Goal: Task Accomplishment & Management: Use online tool/utility

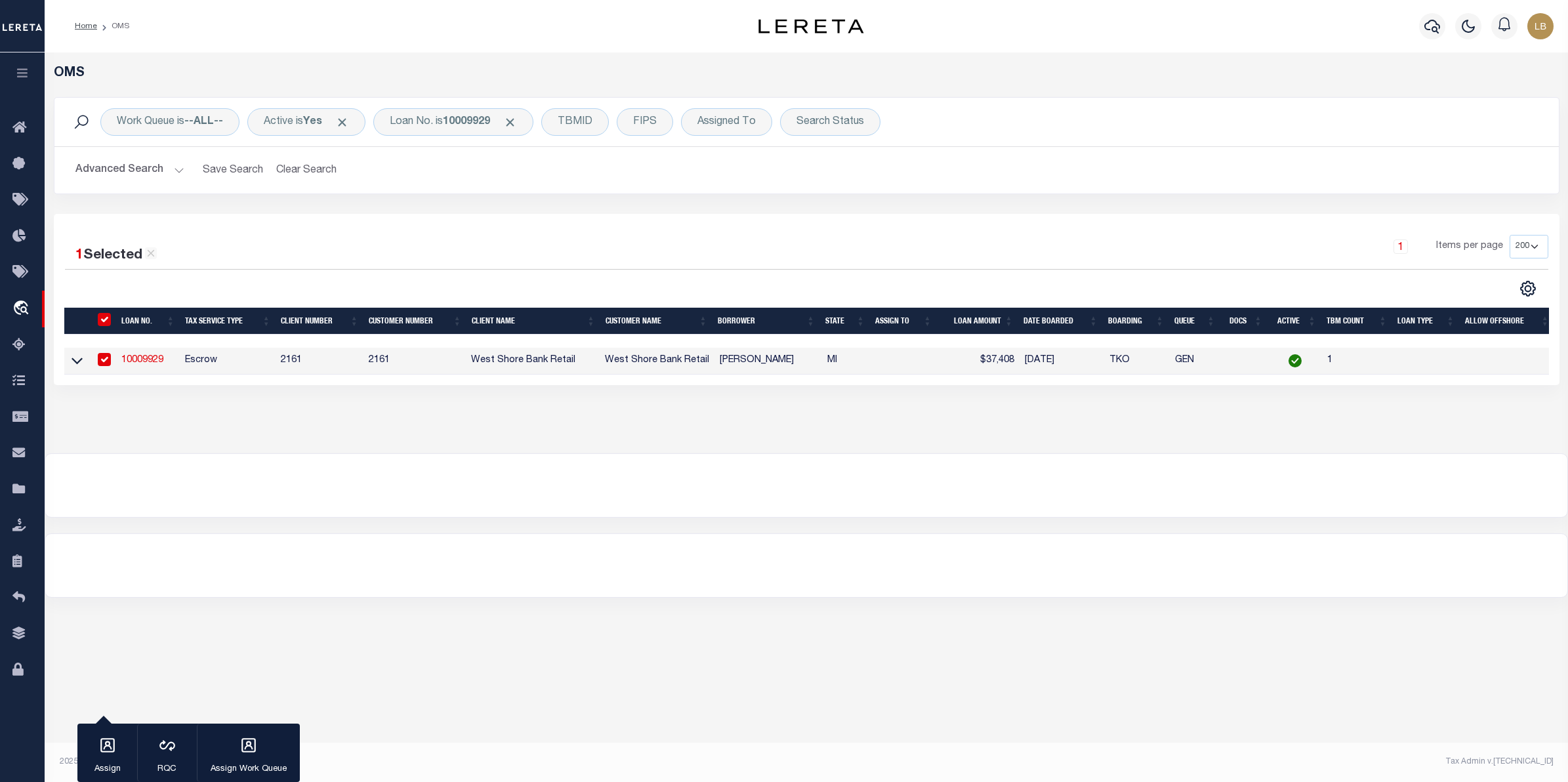
select select "200"
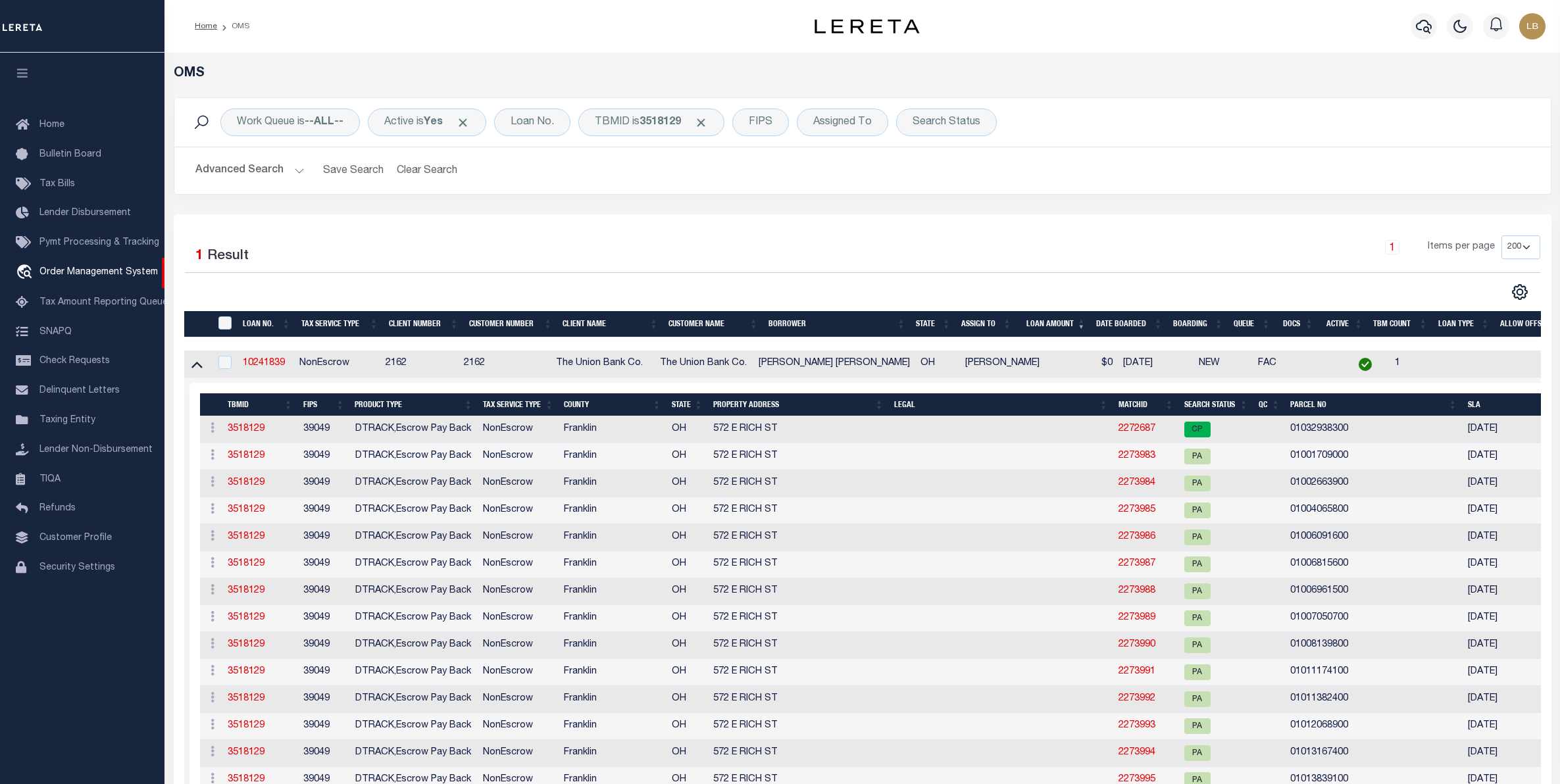
select select "200"
click at [419, 167] on button "Clear Search" at bounding box center [427, 170] width 72 height 25
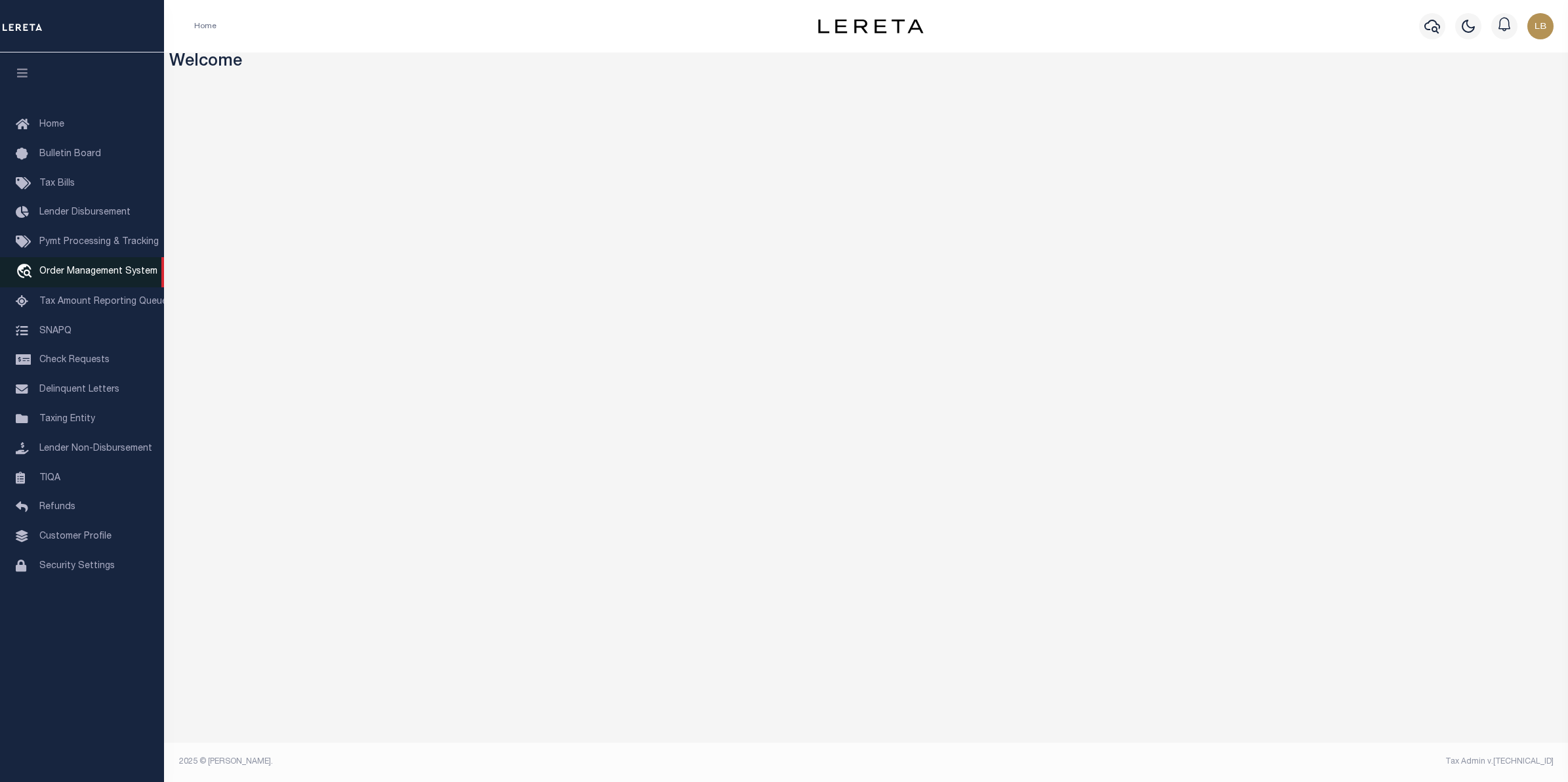
click at [68, 271] on span "Order Management System" at bounding box center [99, 272] width 118 height 9
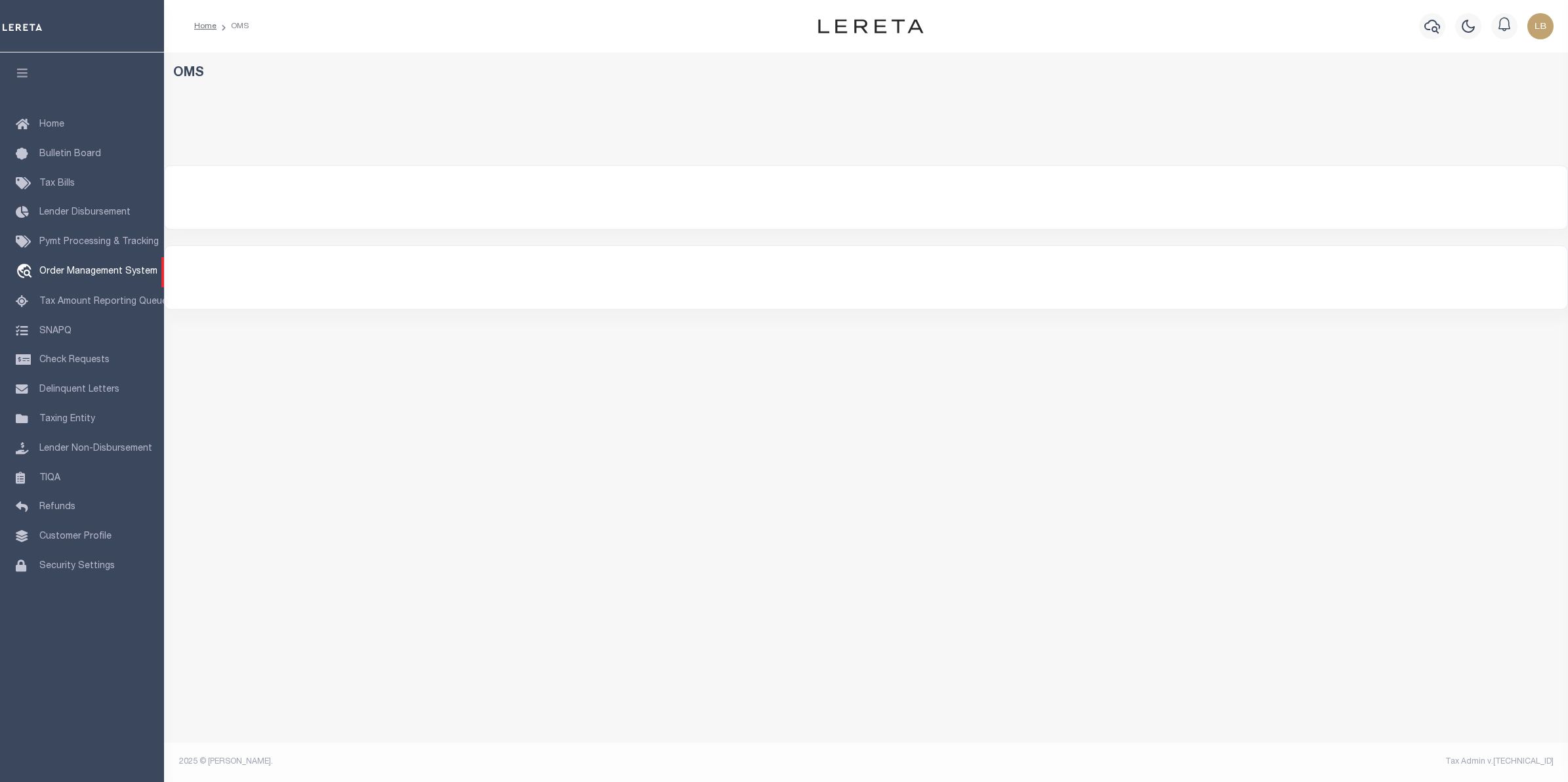
select select "200"
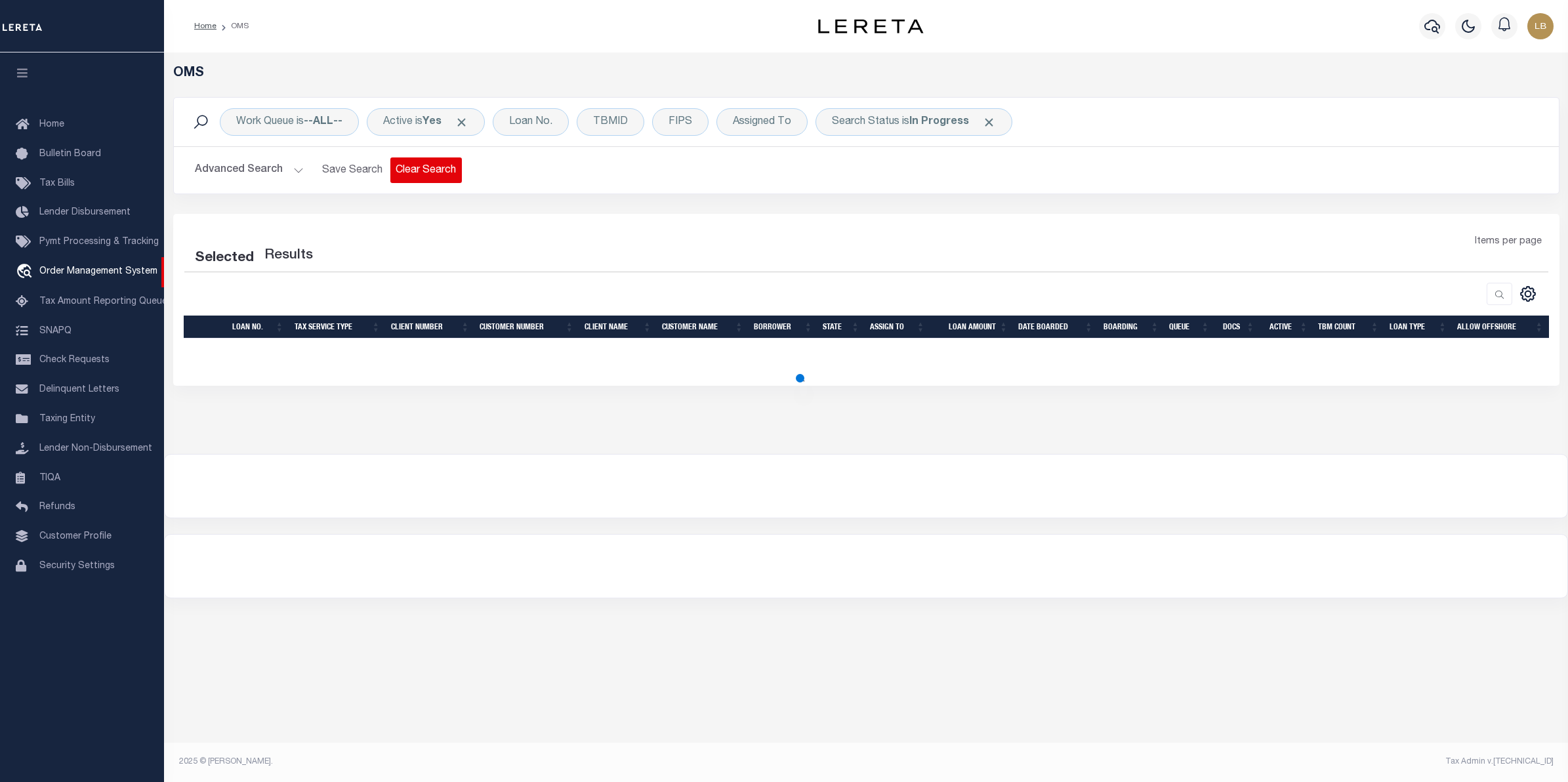
click at [428, 170] on button "Clear Search" at bounding box center [426, 169] width 71 height 25
select select "200"
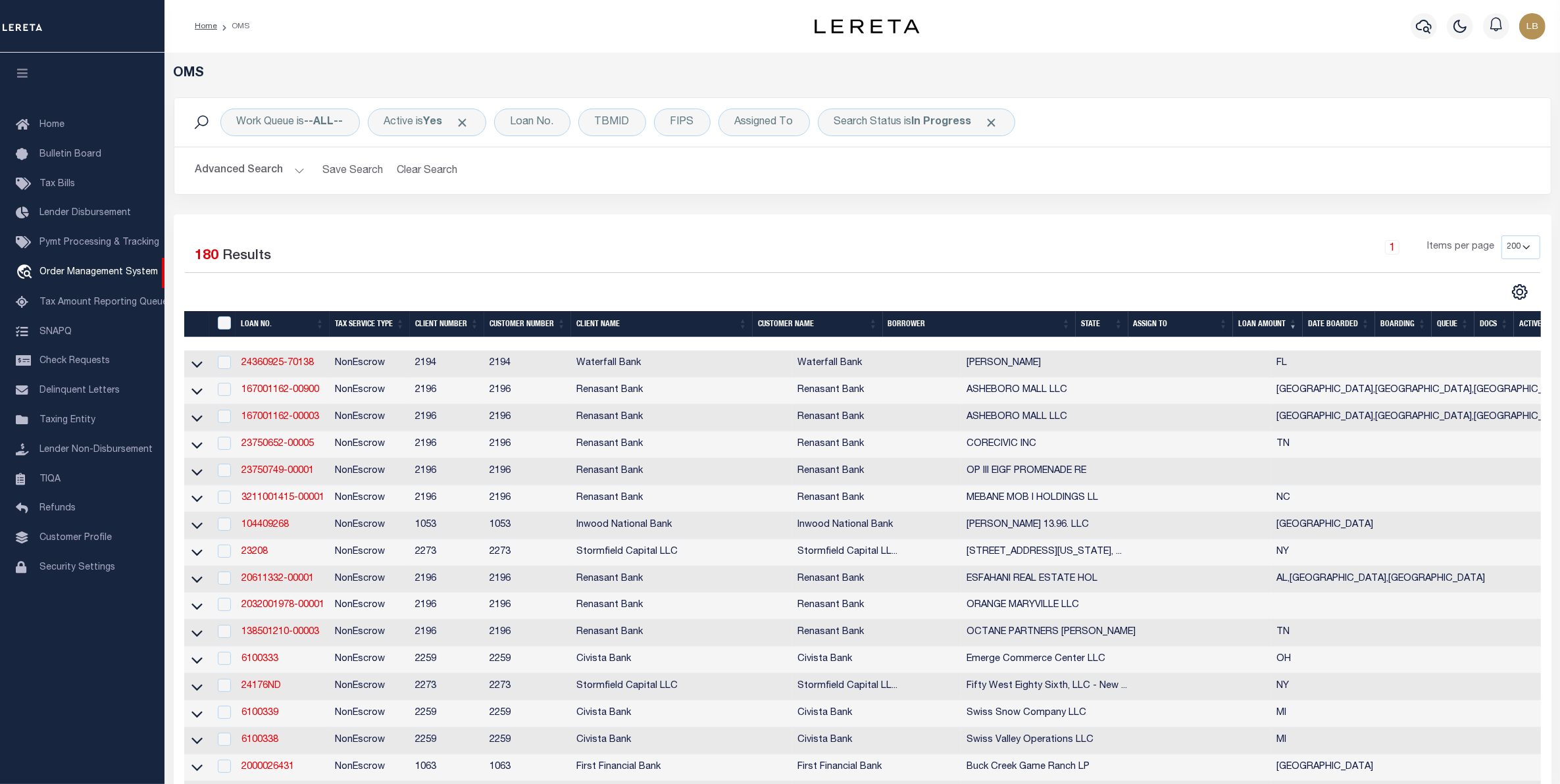
click at [1274, 324] on th "LOAN AMOUNT" at bounding box center [1268, 324] width 70 height 27
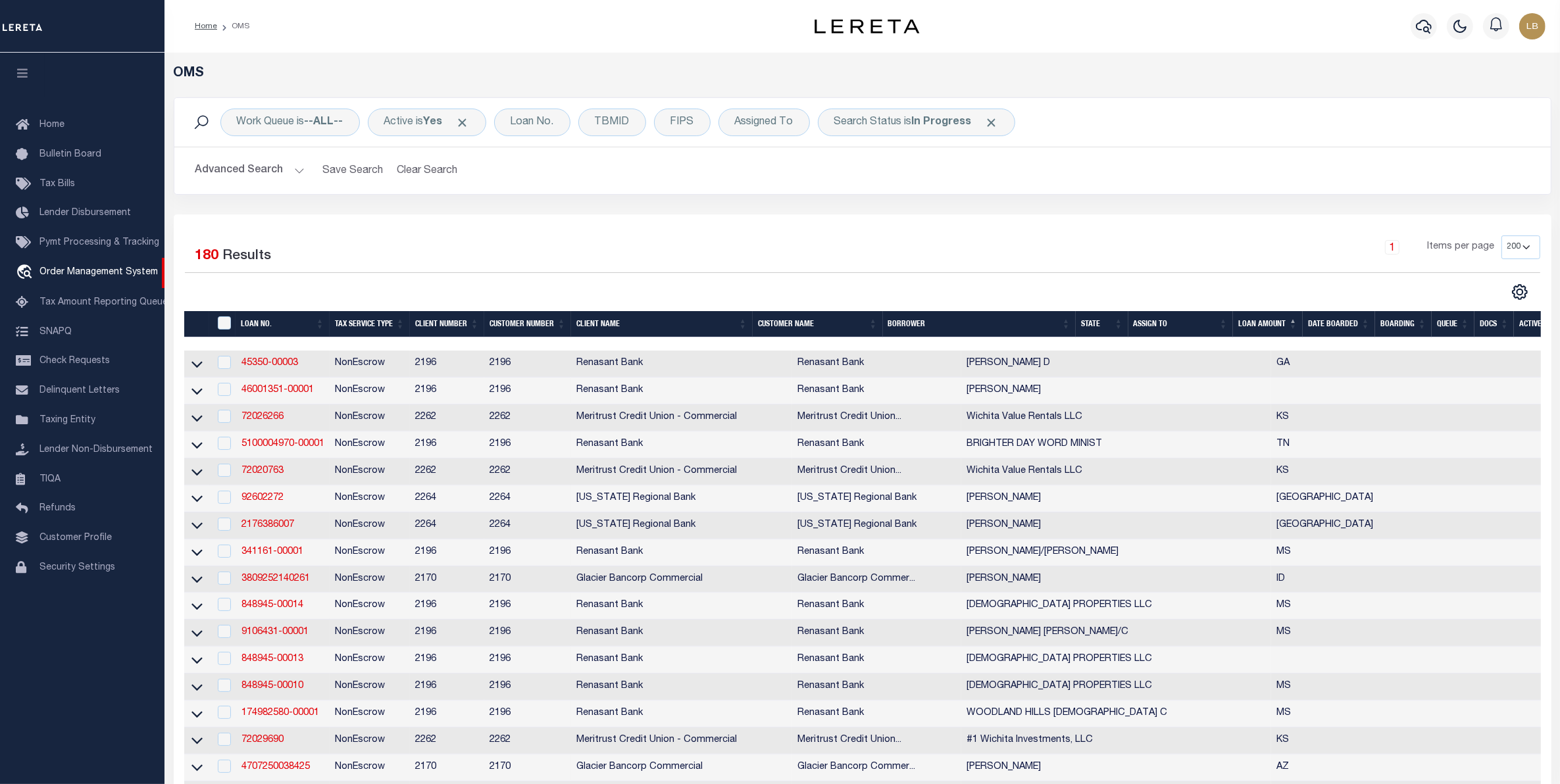
click at [1274, 324] on th "LOAN AMOUNT" at bounding box center [1268, 324] width 70 height 27
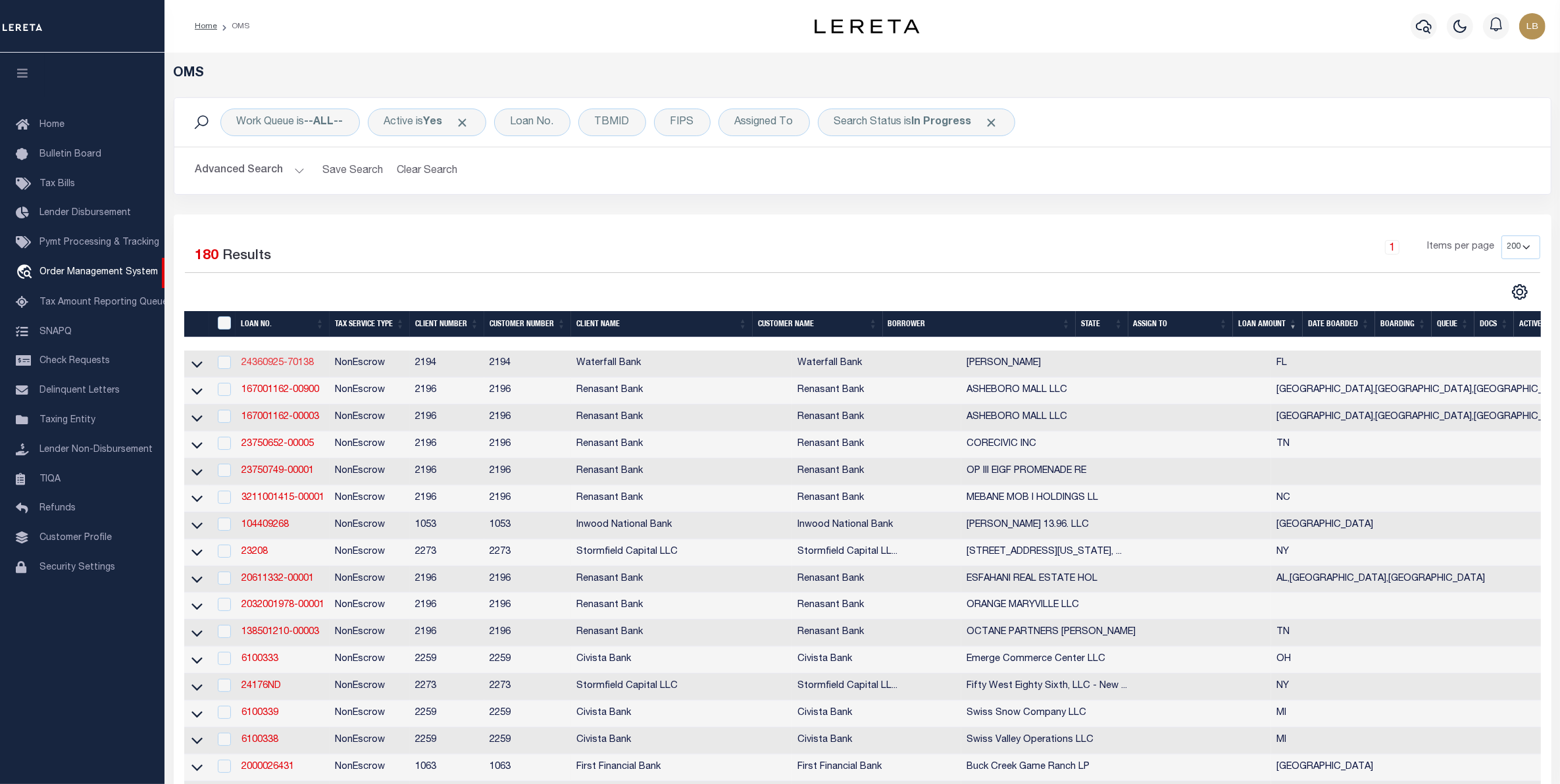
click at [247, 360] on link "24360925-70138" at bounding box center [277, 363] width 73 height 9
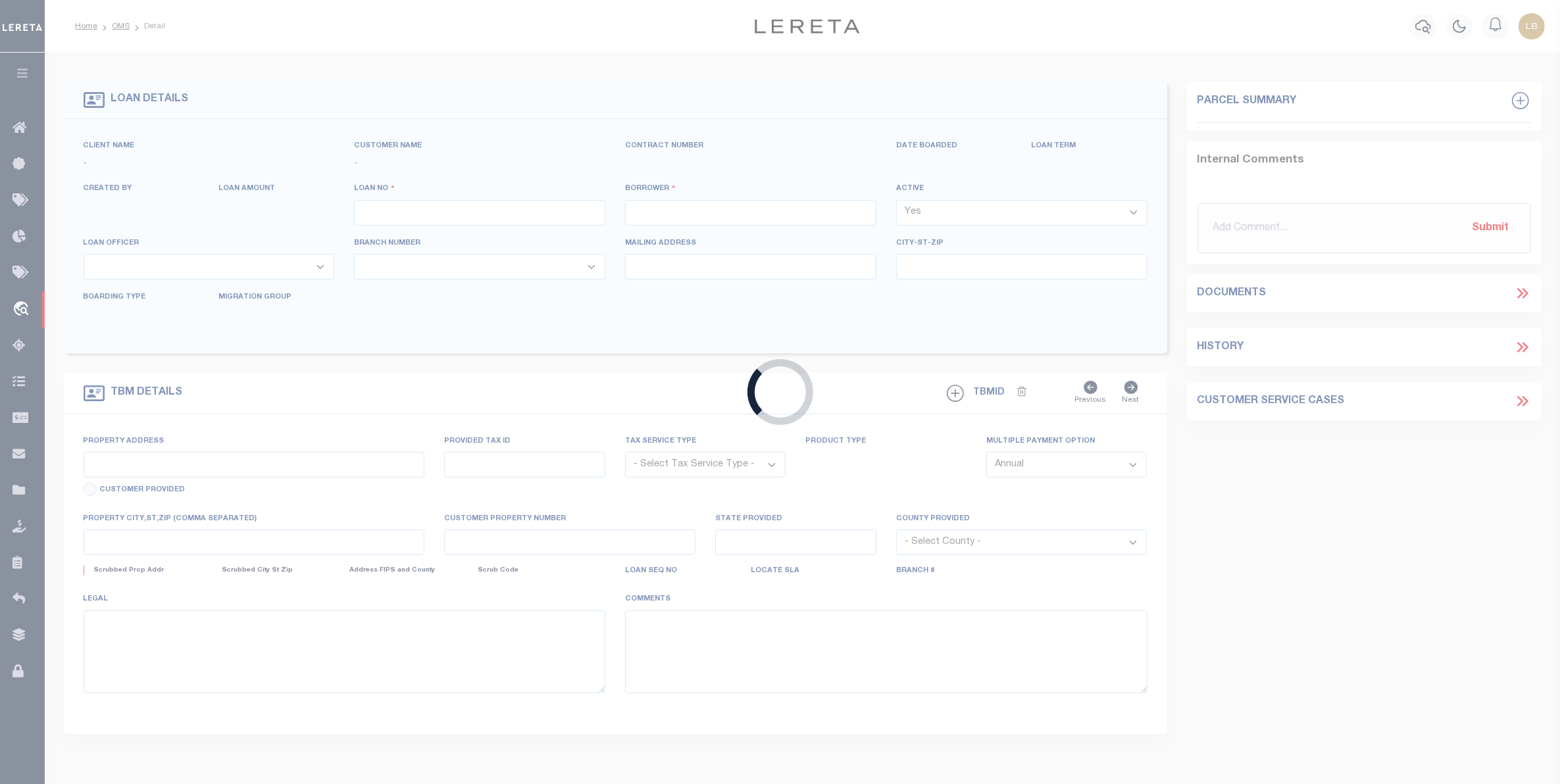
type input "24360925-70138"
type input "Kristee"
select select
type input "150 PAULARINO AVE BLDG C"
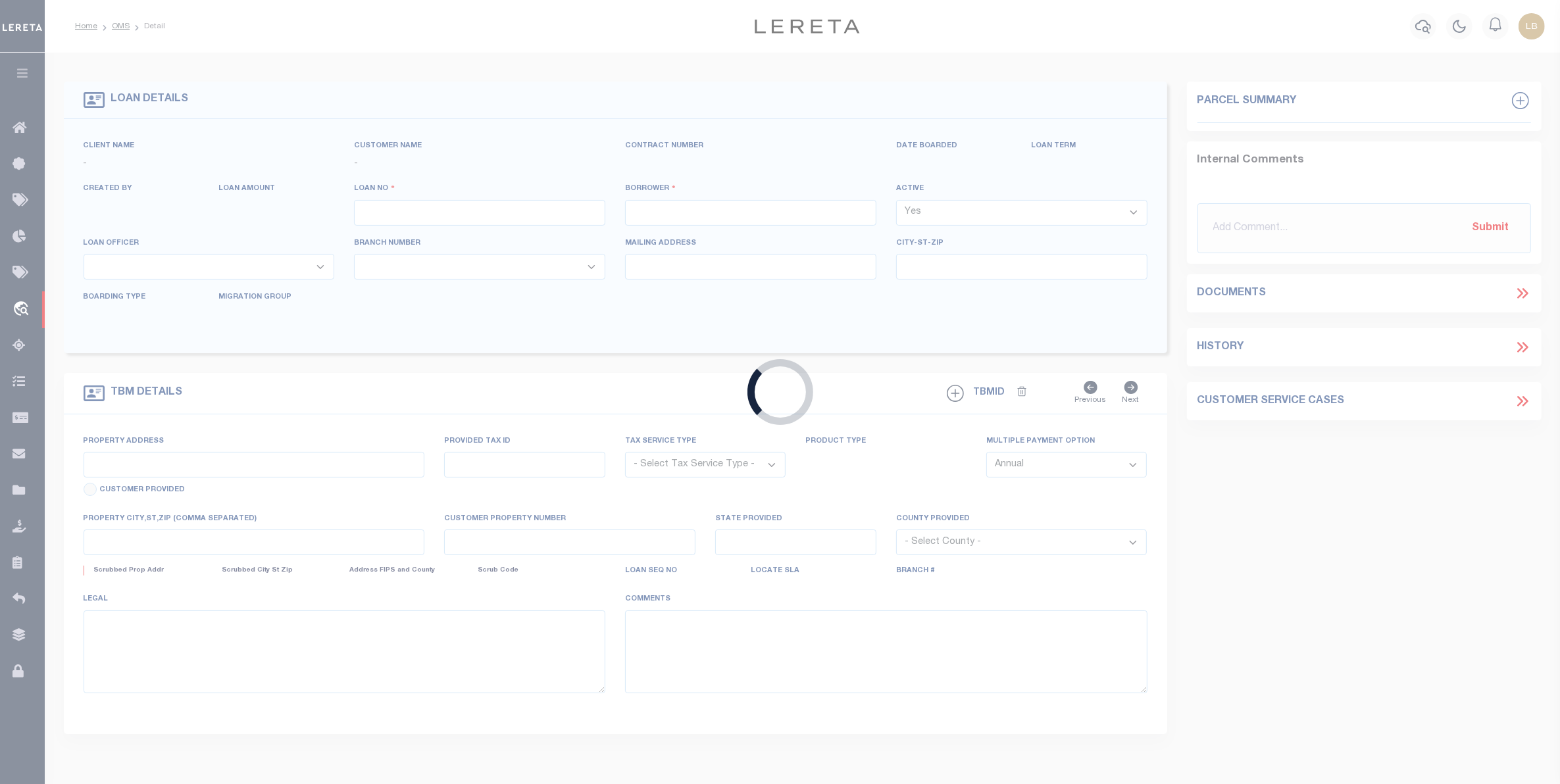
type input "COSTA MESA CA 92626-3339"
type input "09/21/2025"
select select "400"
select select "20"
select select "NonEscrow"
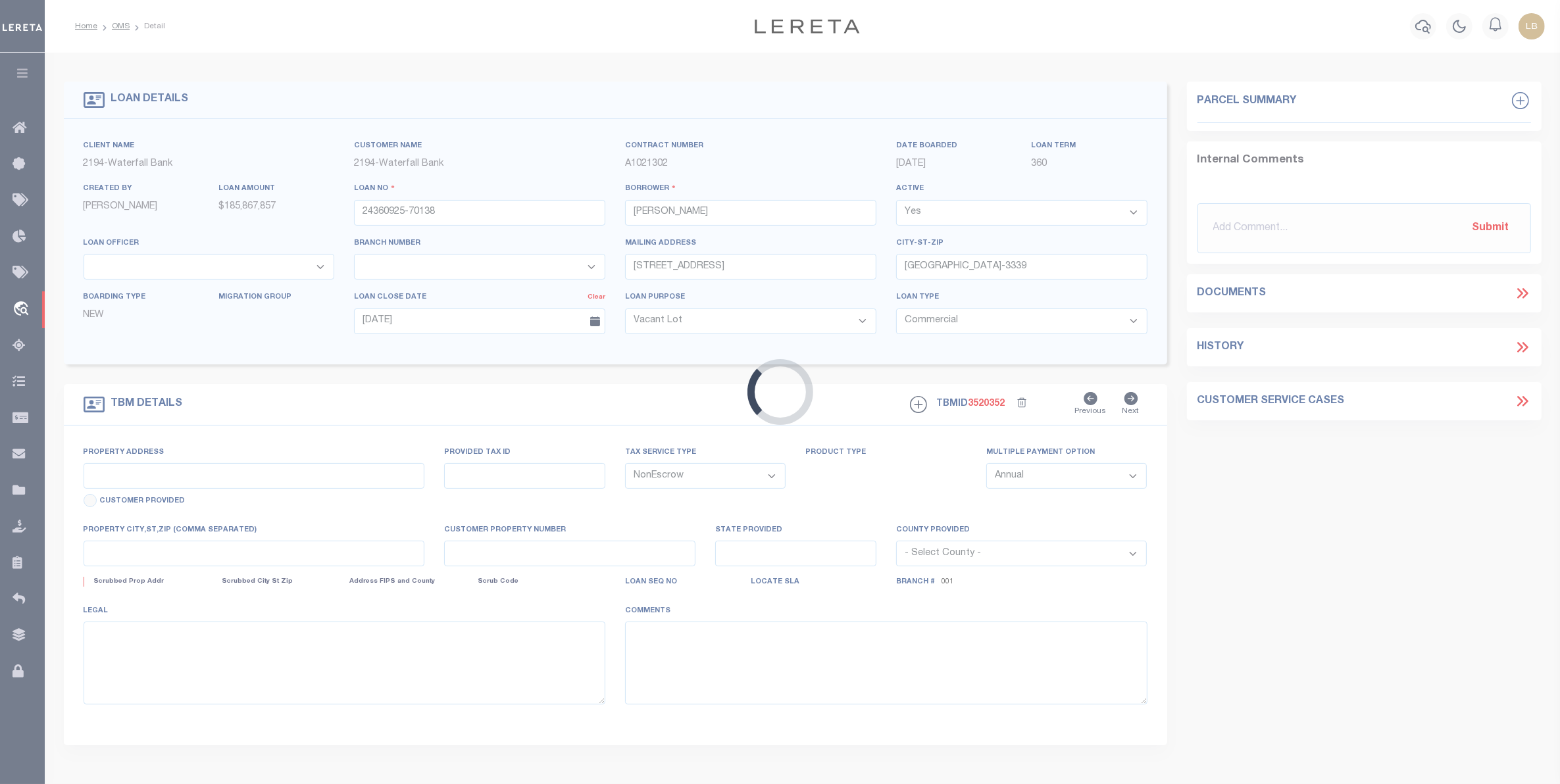
select select "53802"
select select "5527"
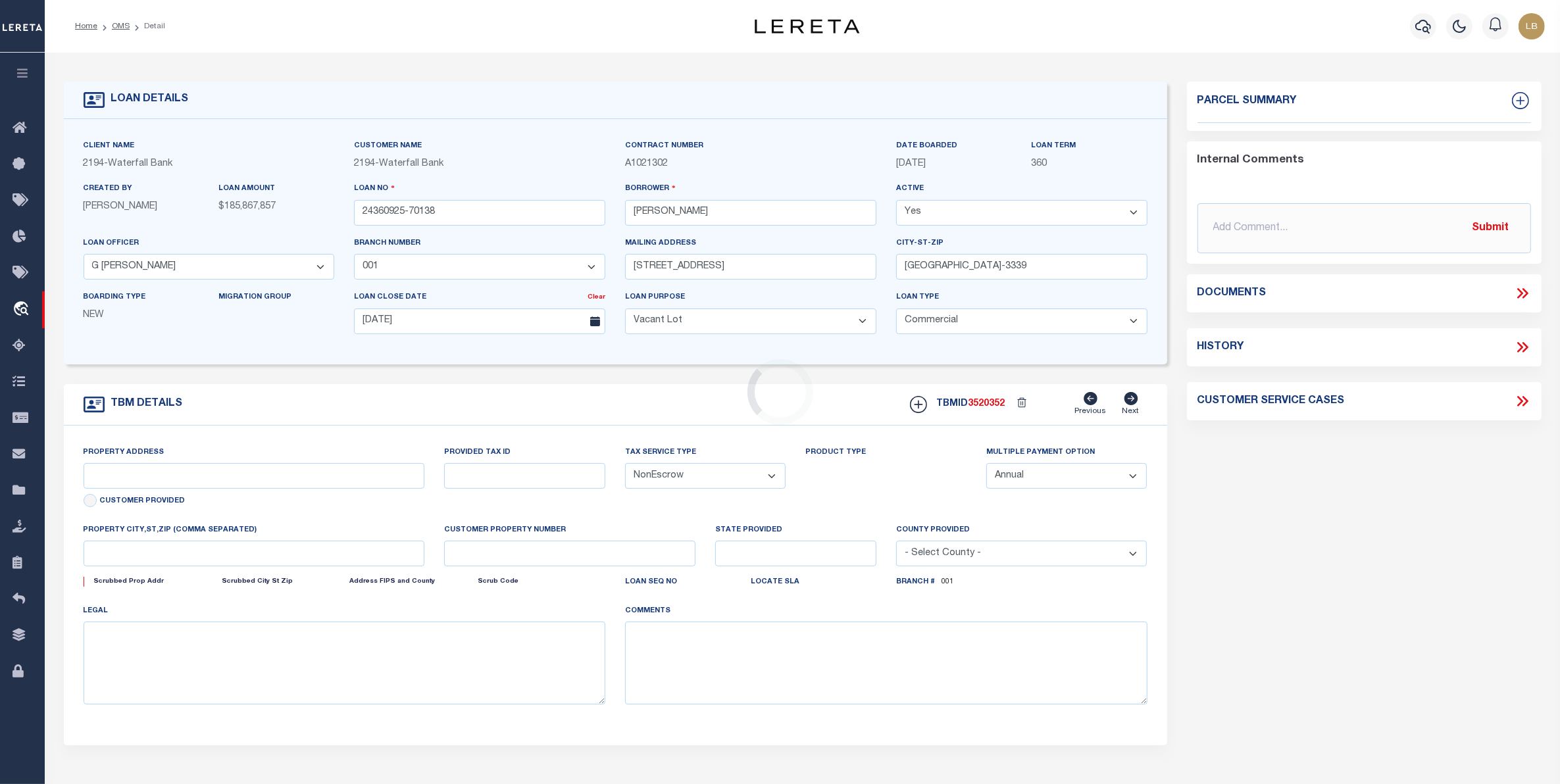
type input "7909 US HIGHWAY 19"
select select
type input "PORT RICHEY FL 34668-6634"
type input "32-25-16-0270-00300-0080"
type input "FL"
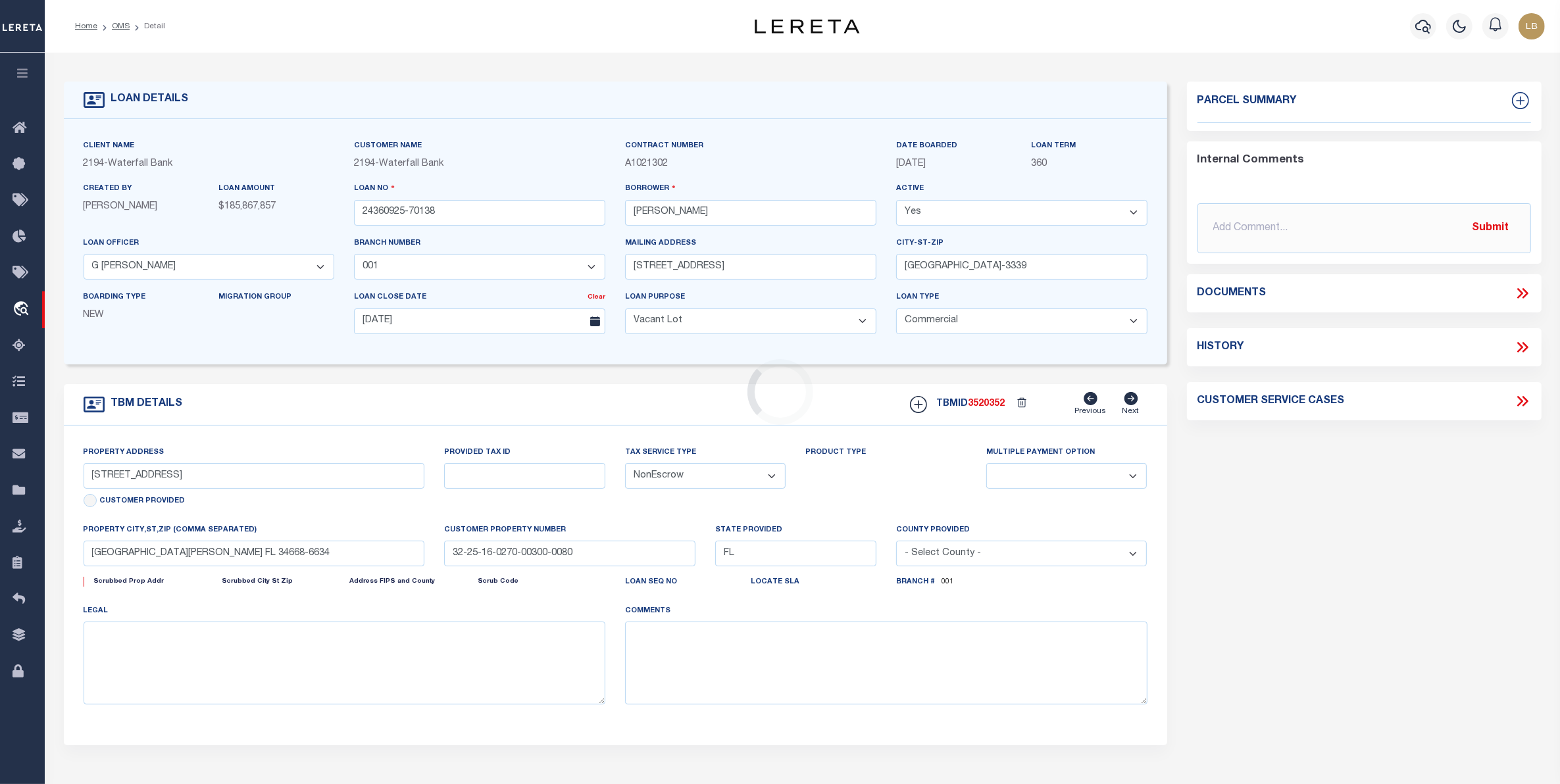
select select
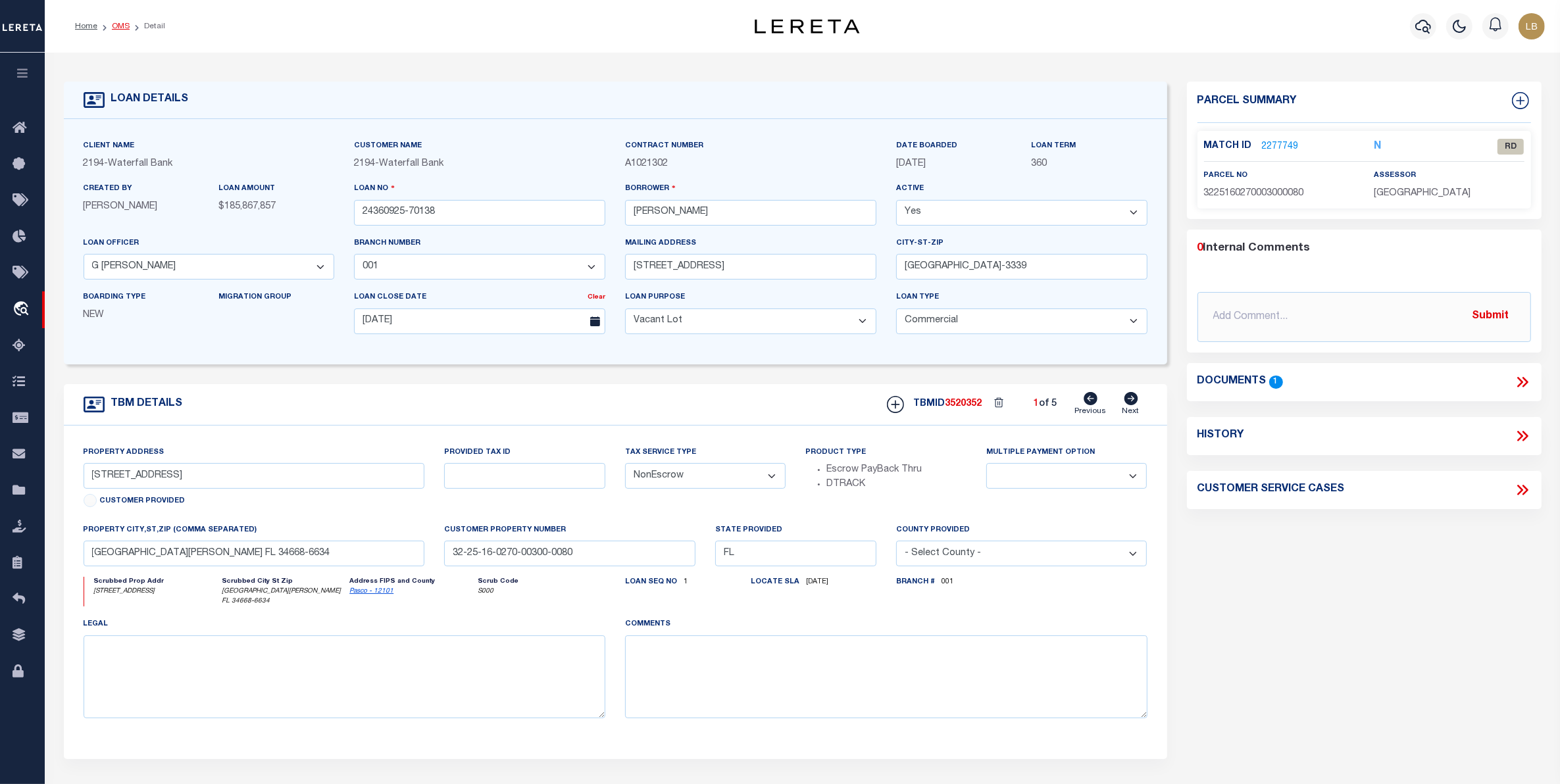
click at [120, 23] on link "OMS" at bounding box center [121, 26] width 18 height 8
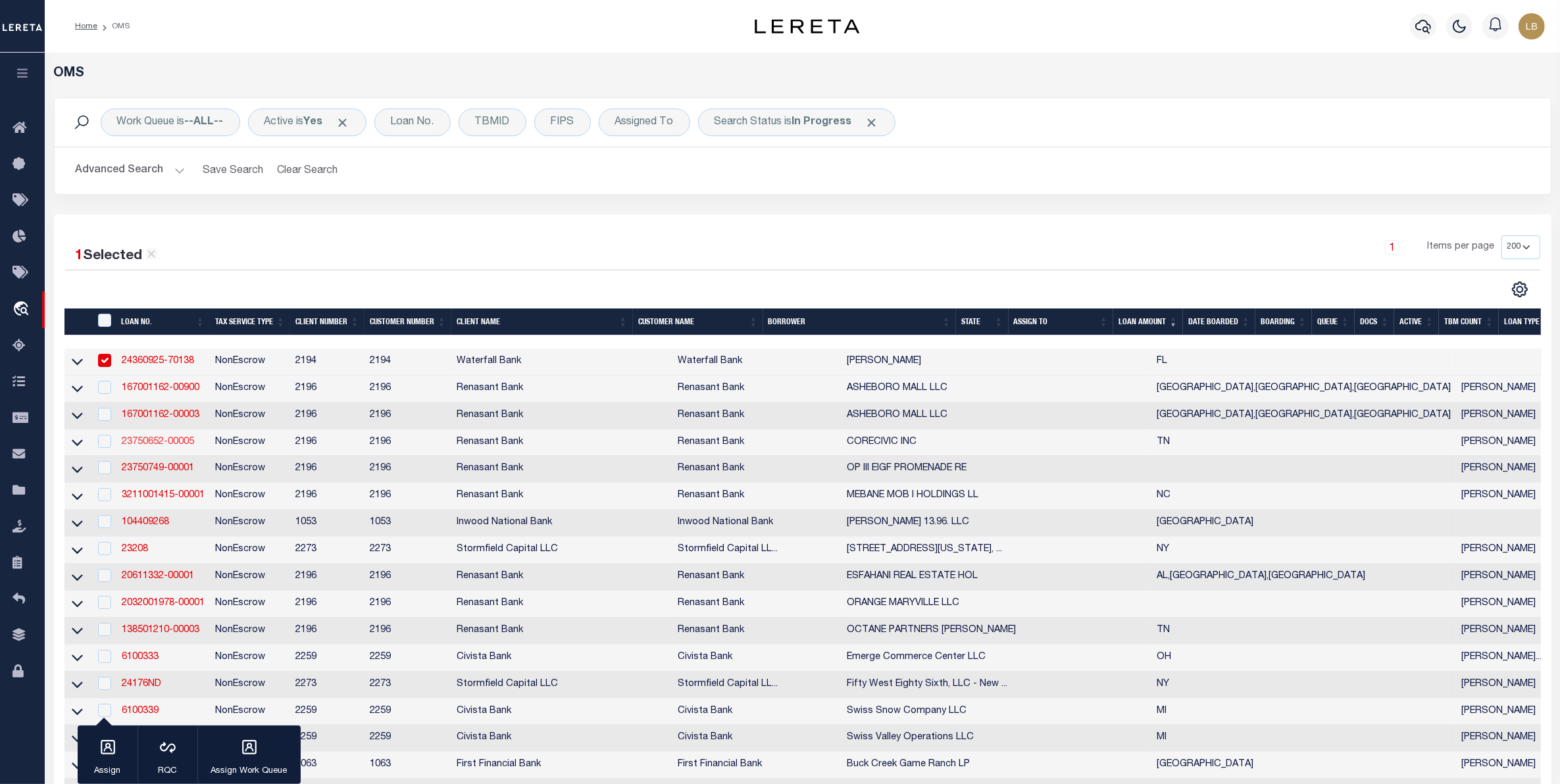
click at [139, 447] on link "23750652-00005" at bounding box center [157, 442] width 73 height 9
type input "23750652-00005"
type input "CORECIVIC INC"
select select
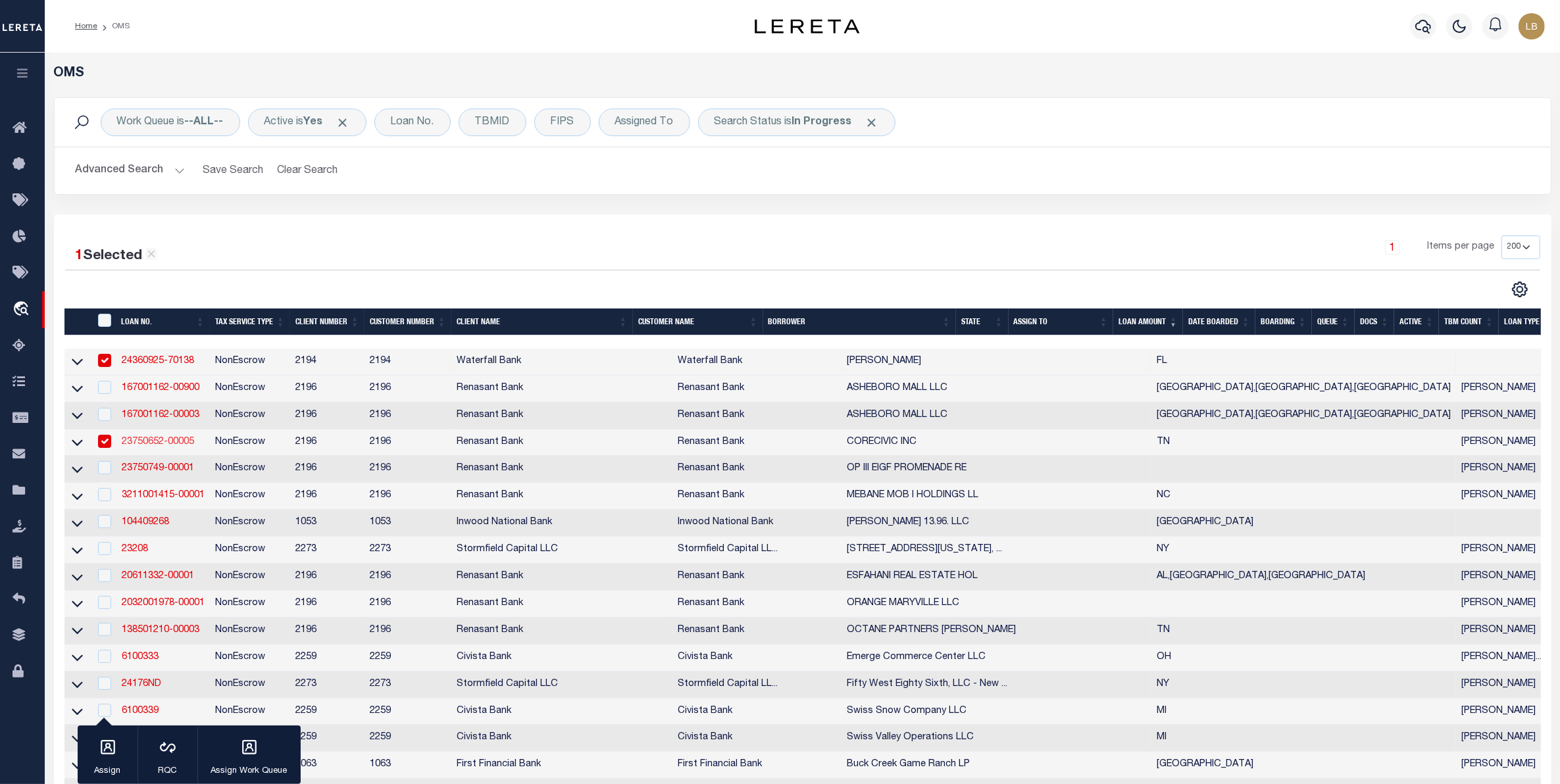
select select
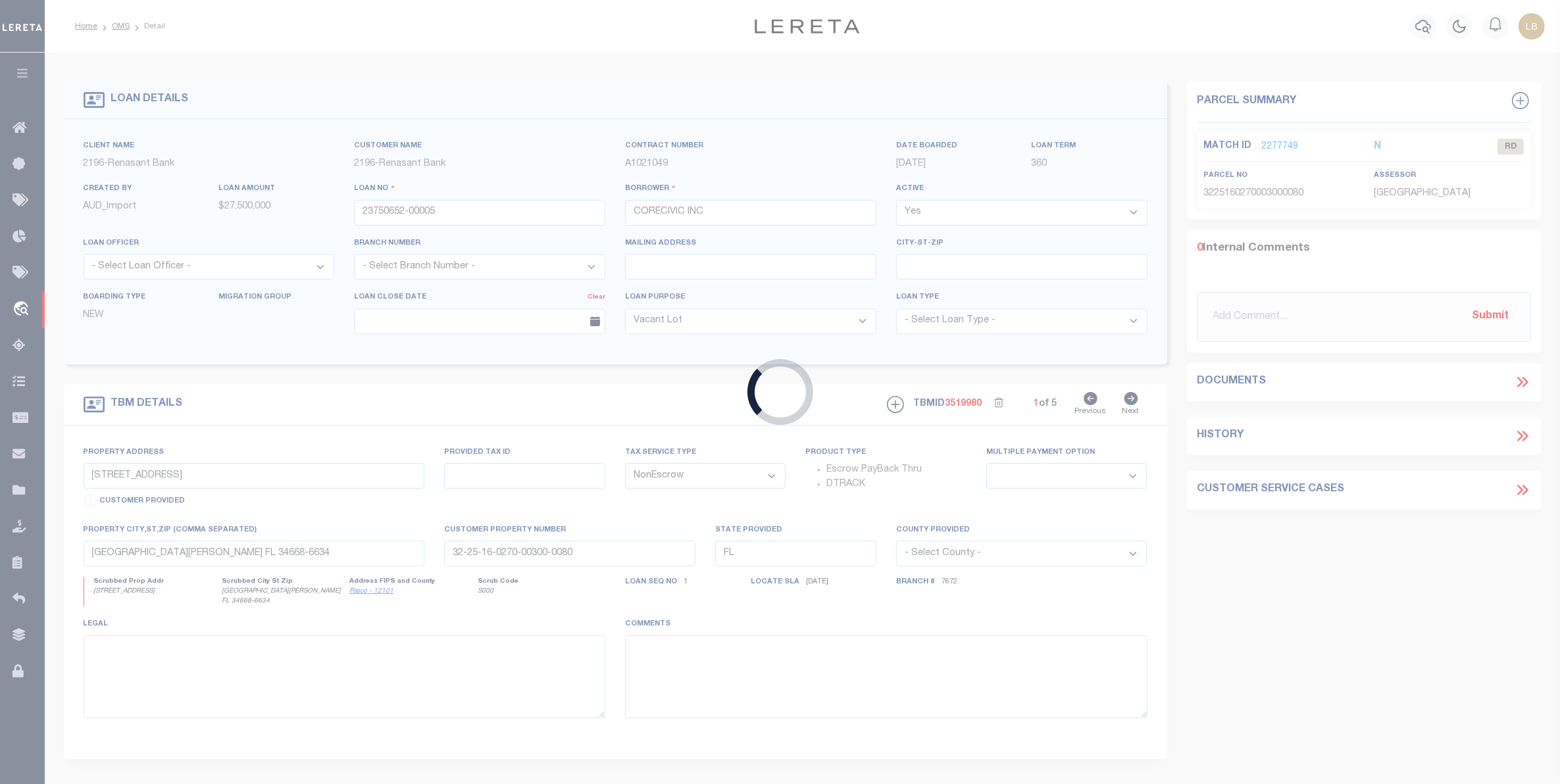
type input "5501 VIRGINIA WAY SUITE 110"
select select
type input "BRENTWOOD TN 37027"
type input "TN"
select select
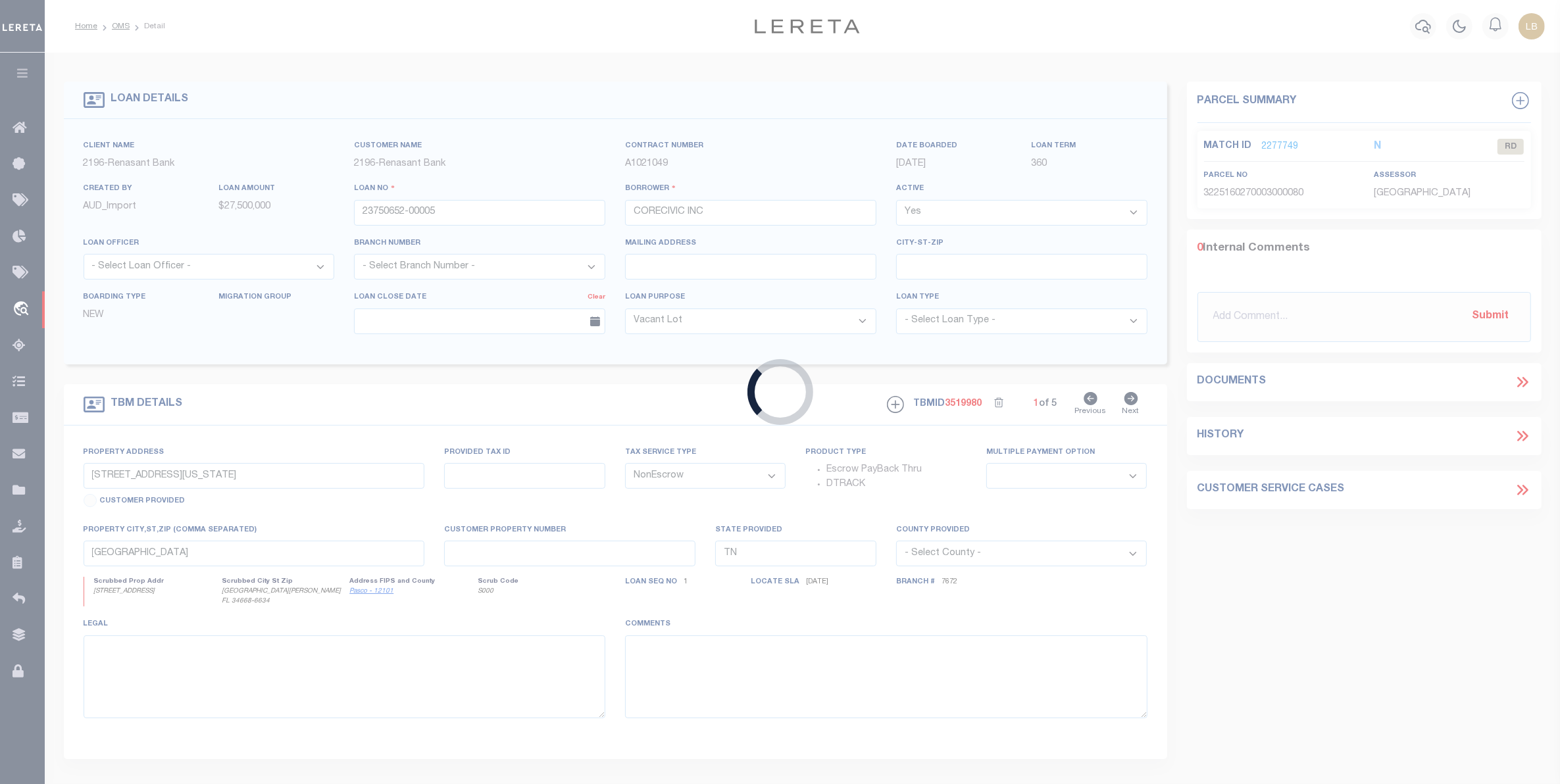
select select "164191"
select select "17102"
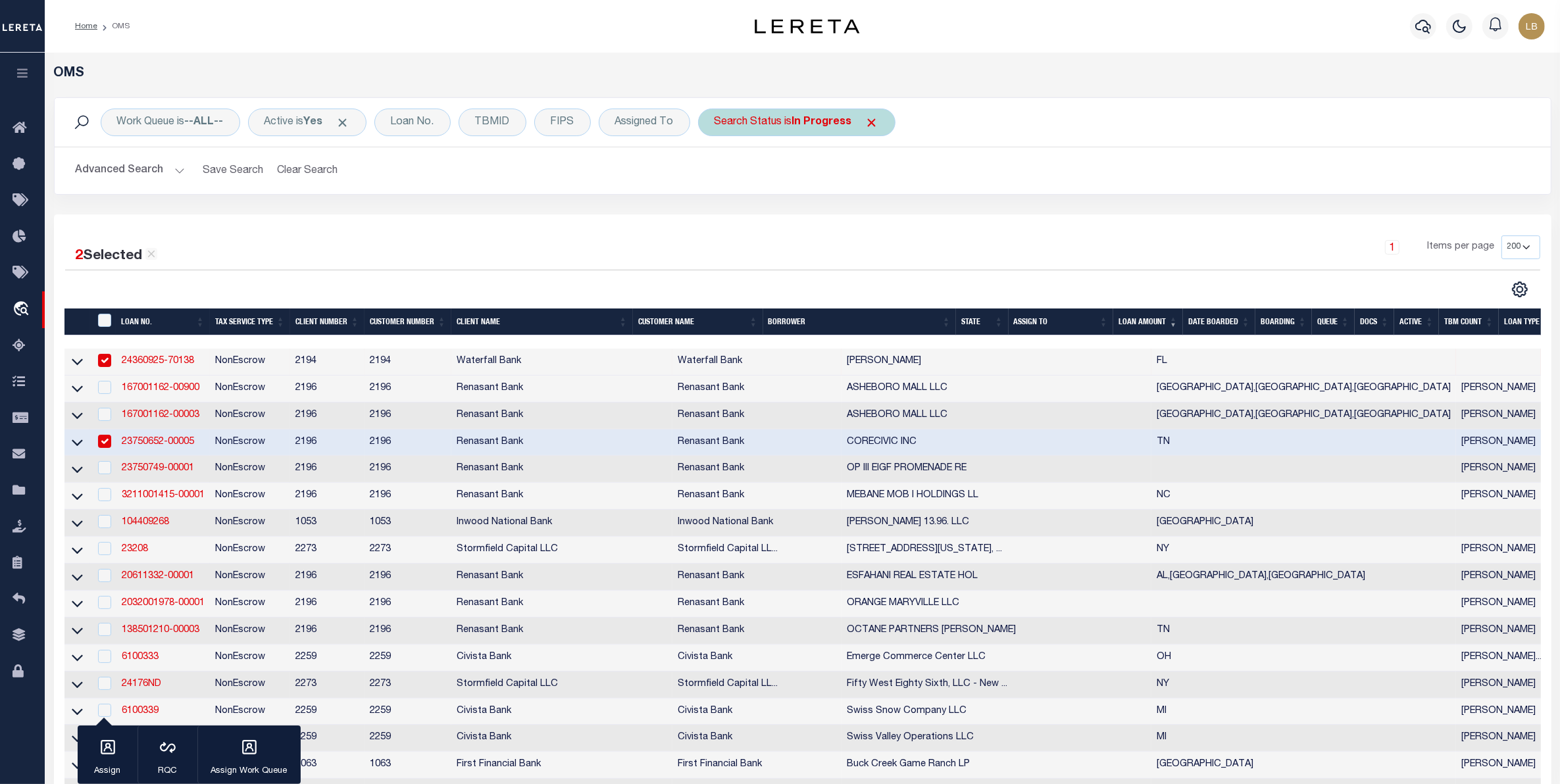
click at [804, 122] on b "In Progress" at bounding box center [822, 122] width 60 height 10
click at [731, 194] on select "Automated Search Bad Parcel Complete Duplicate Parcel High Dollar Reporting In …" at bounding box center [812, 187] width 193 height 25
select select "QC"
click at [717, 175] on select "Automated Search Bad Parcel Complete Duplicate Parcel High Dollar Reporting In …" at bounding box center [812, 187] width 193 height 25
click at [892, 219] on input "Apply" at bounding box center [889, 215] width 39 height 22
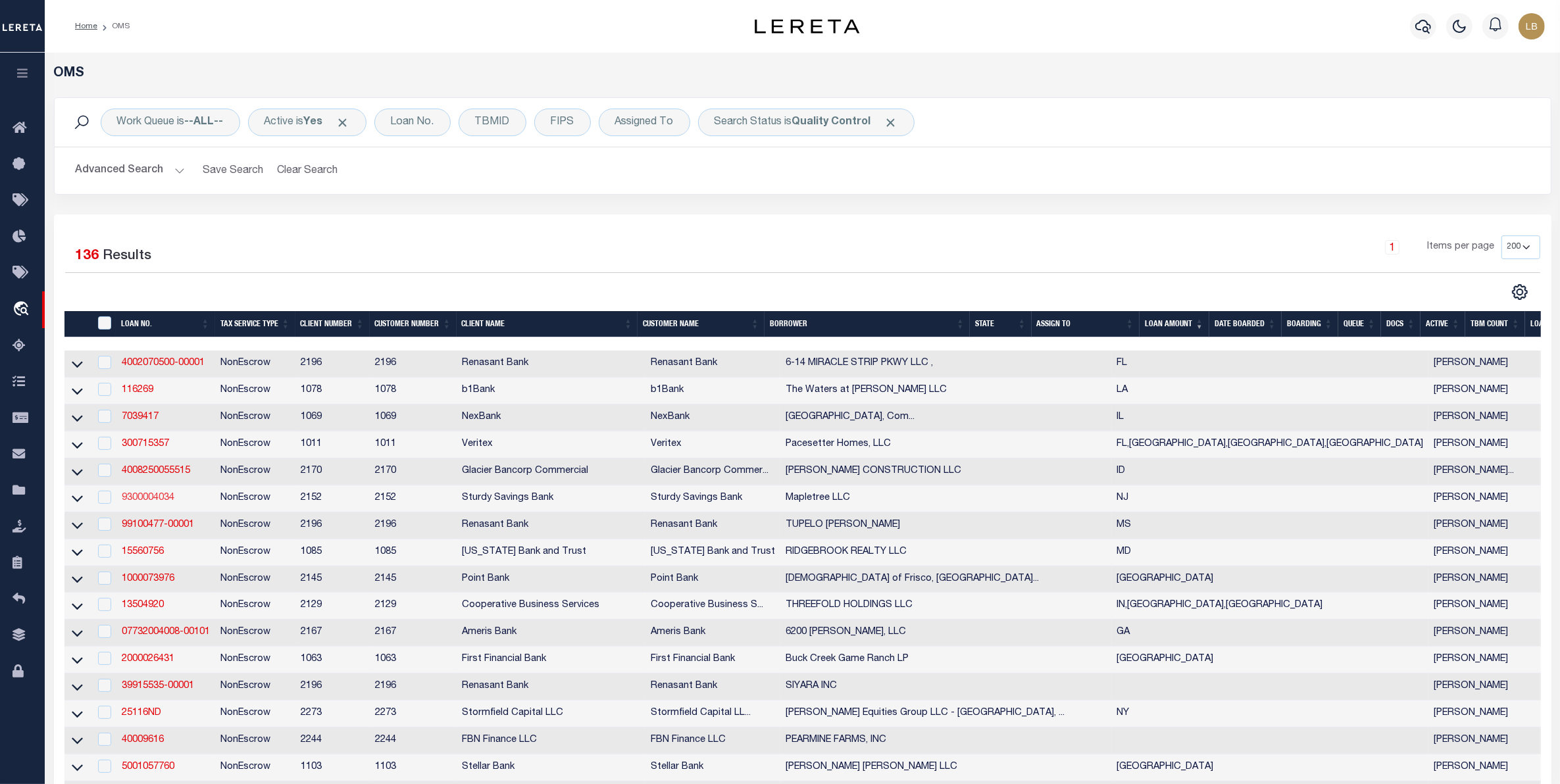
click at [155, 502] on link "9300004034" at bounding box center [148, 498] width 53 height 9
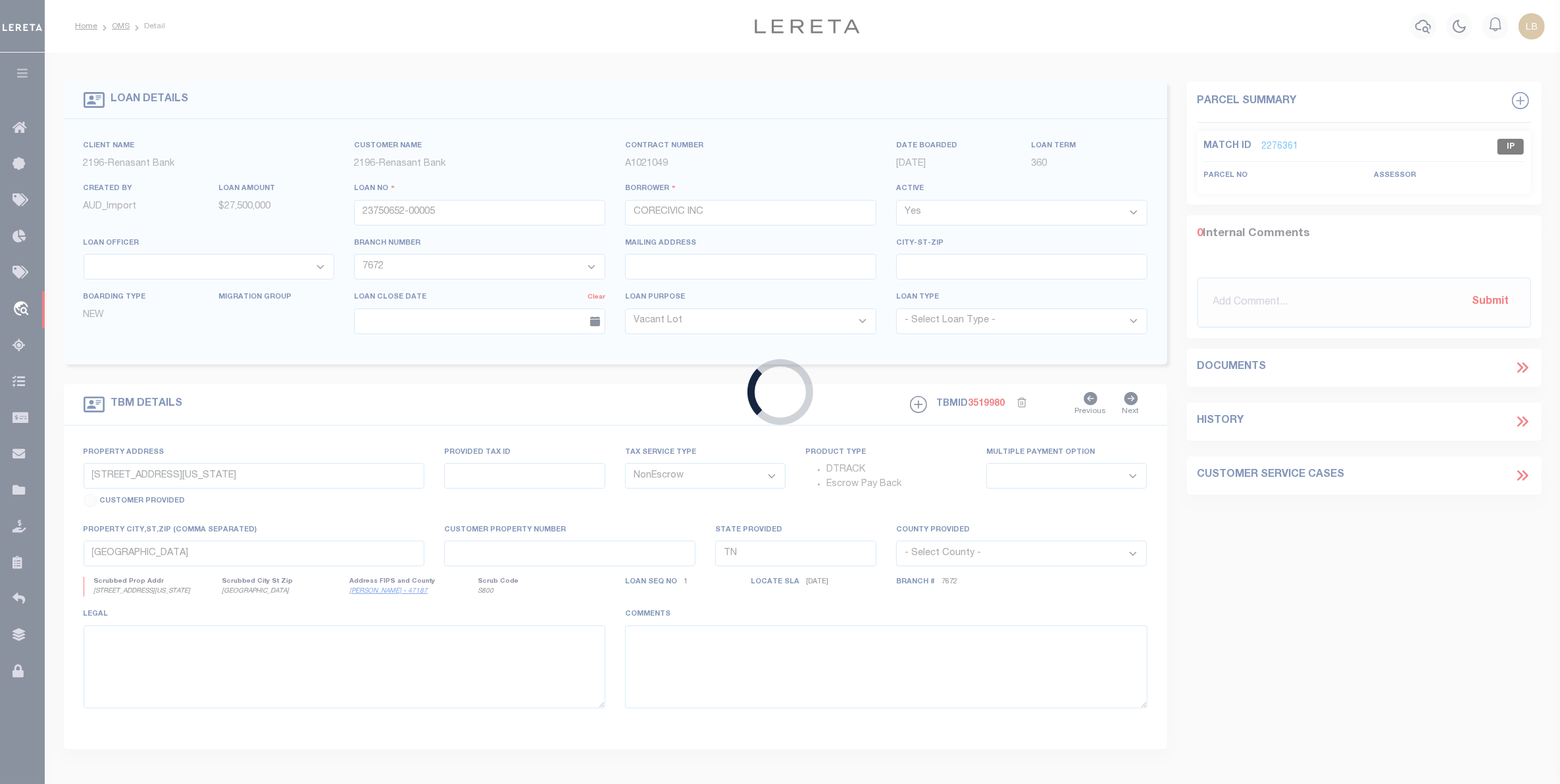
type input "9300004034"
type input "Mapletree LLC"
select select
select select "10"
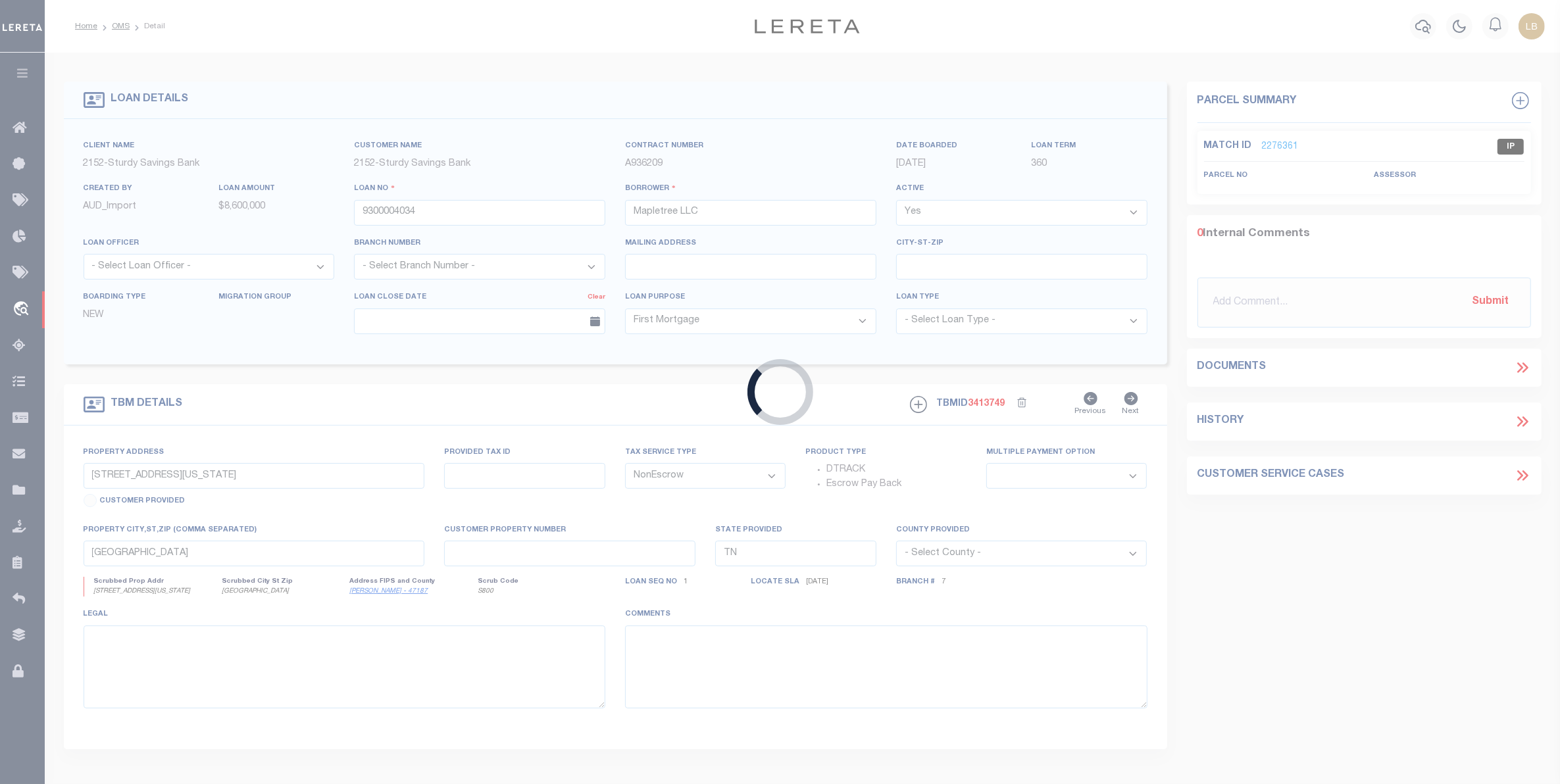
type input "[STREET_ADDRESS]"
select select
type input "Marlton NJ 08053"
type input "NJ"
select select
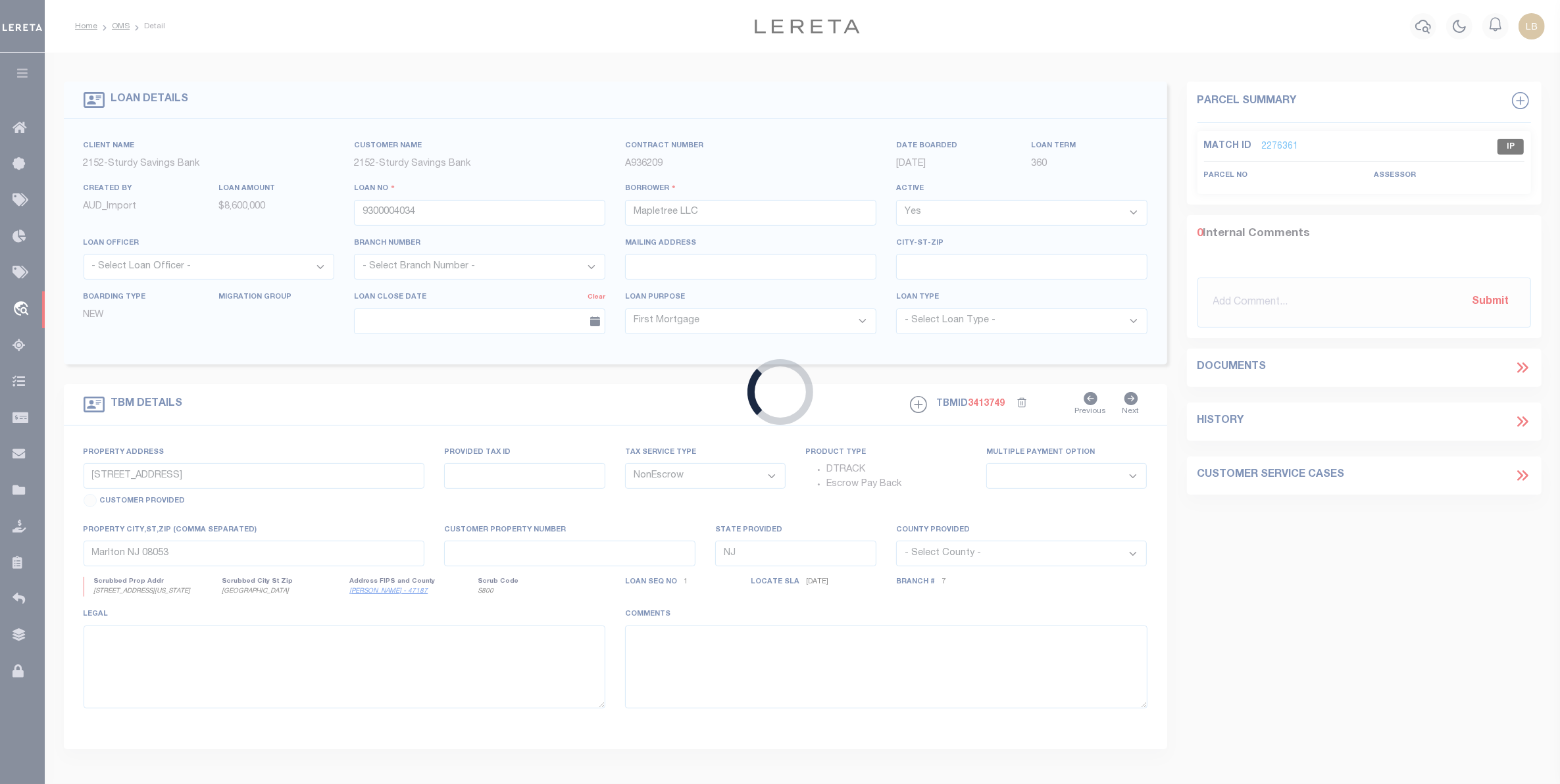
type textarea "Blk 2.01 Lt 7.01"
select select "8390"
select select "3695"
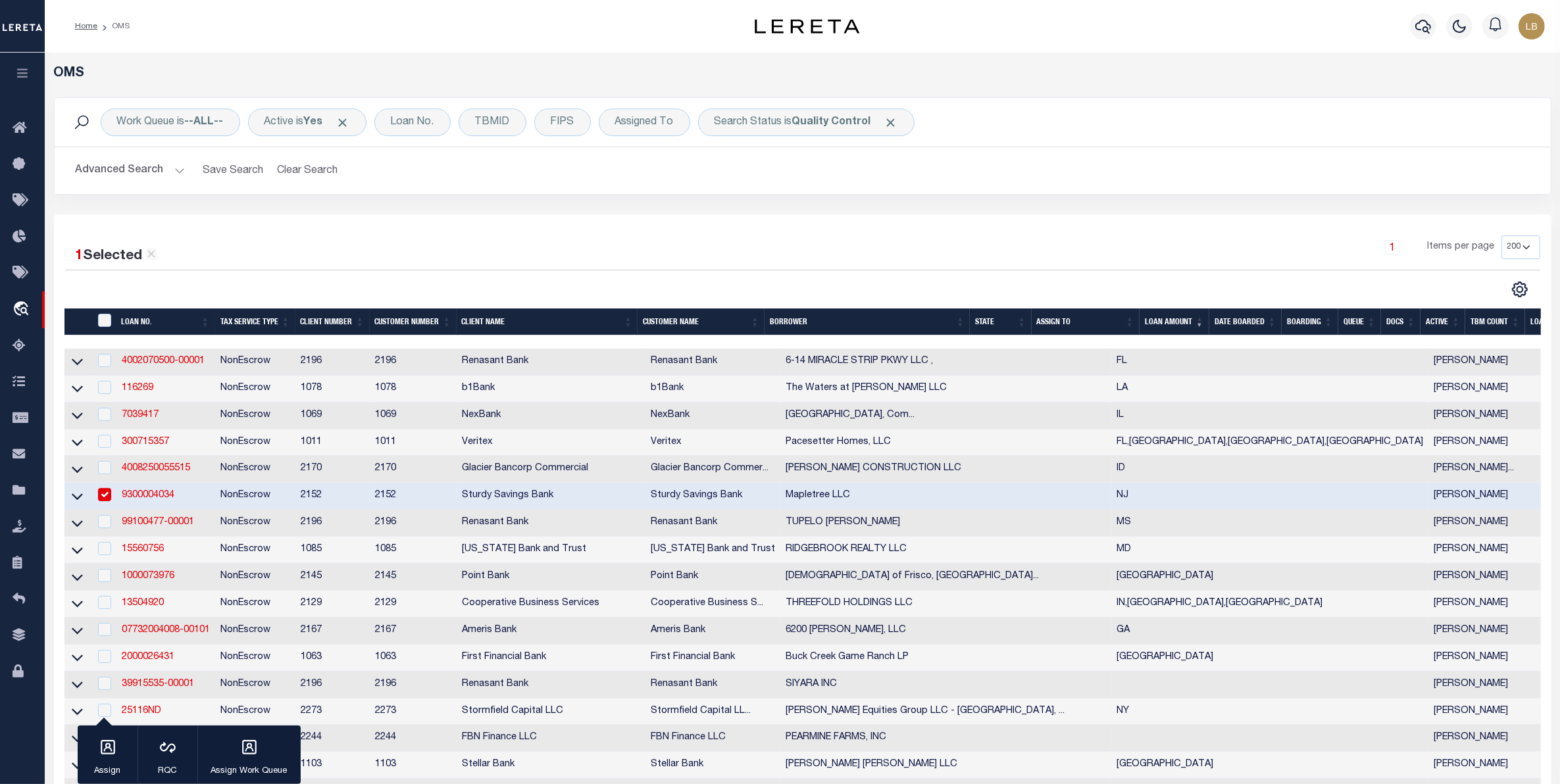
click at [148, 499] on link "9300004034" at bounding box center [148, 496] width 53 height 9
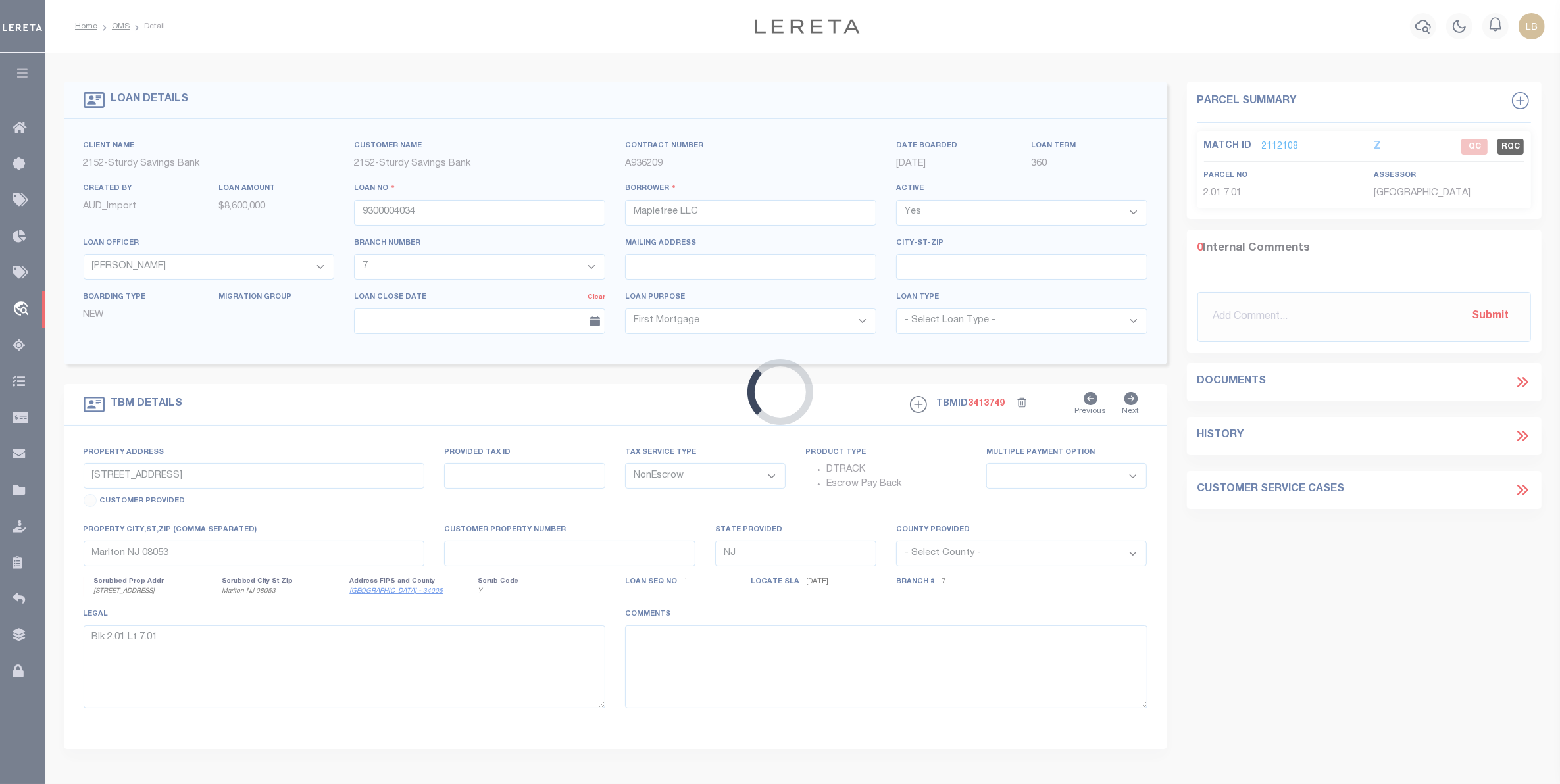
select select
select select "8390"
select select "3695"
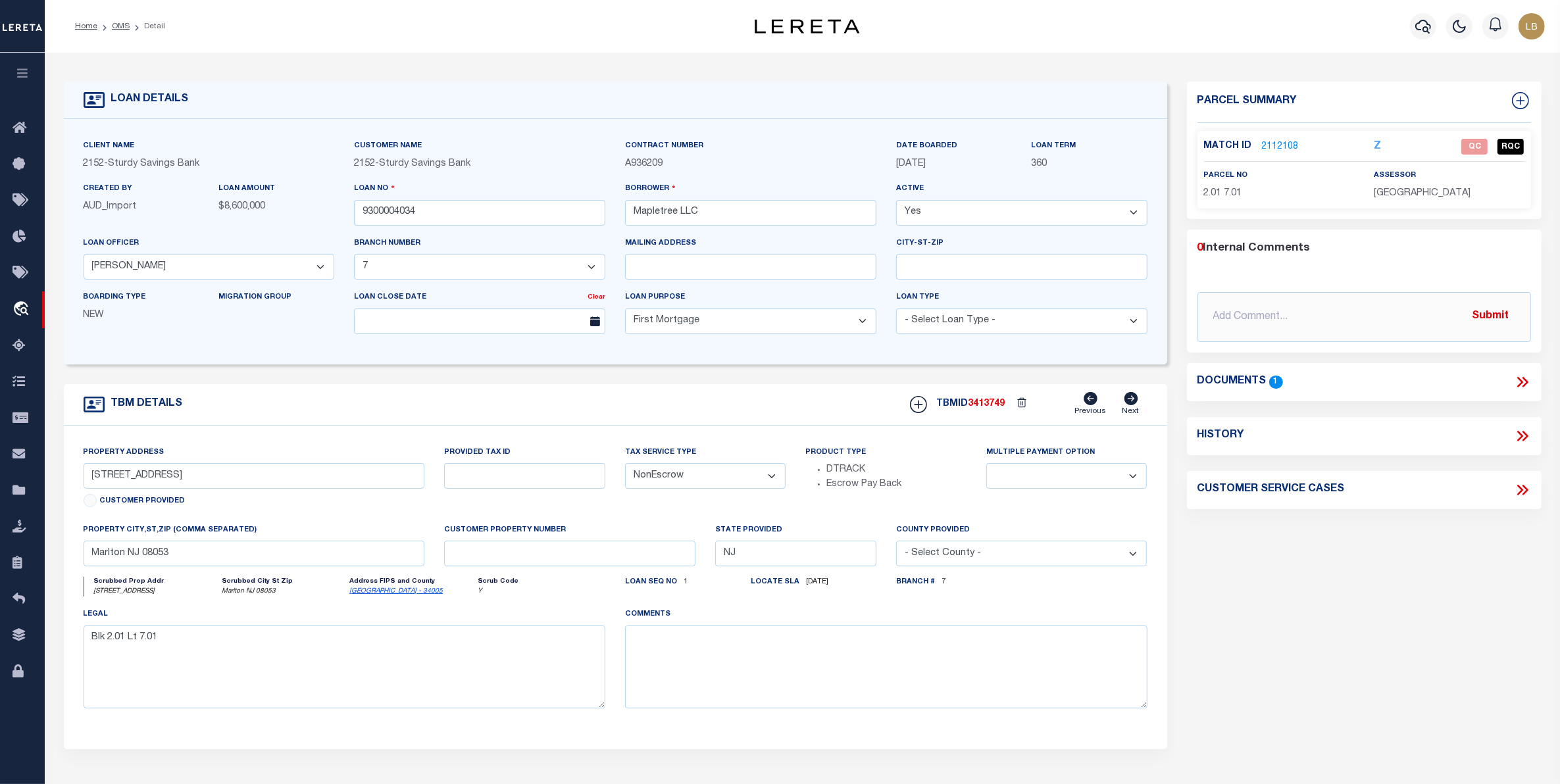
click at [1515, 379] on icon at bounding box center [1522, 382] width 17 height 17
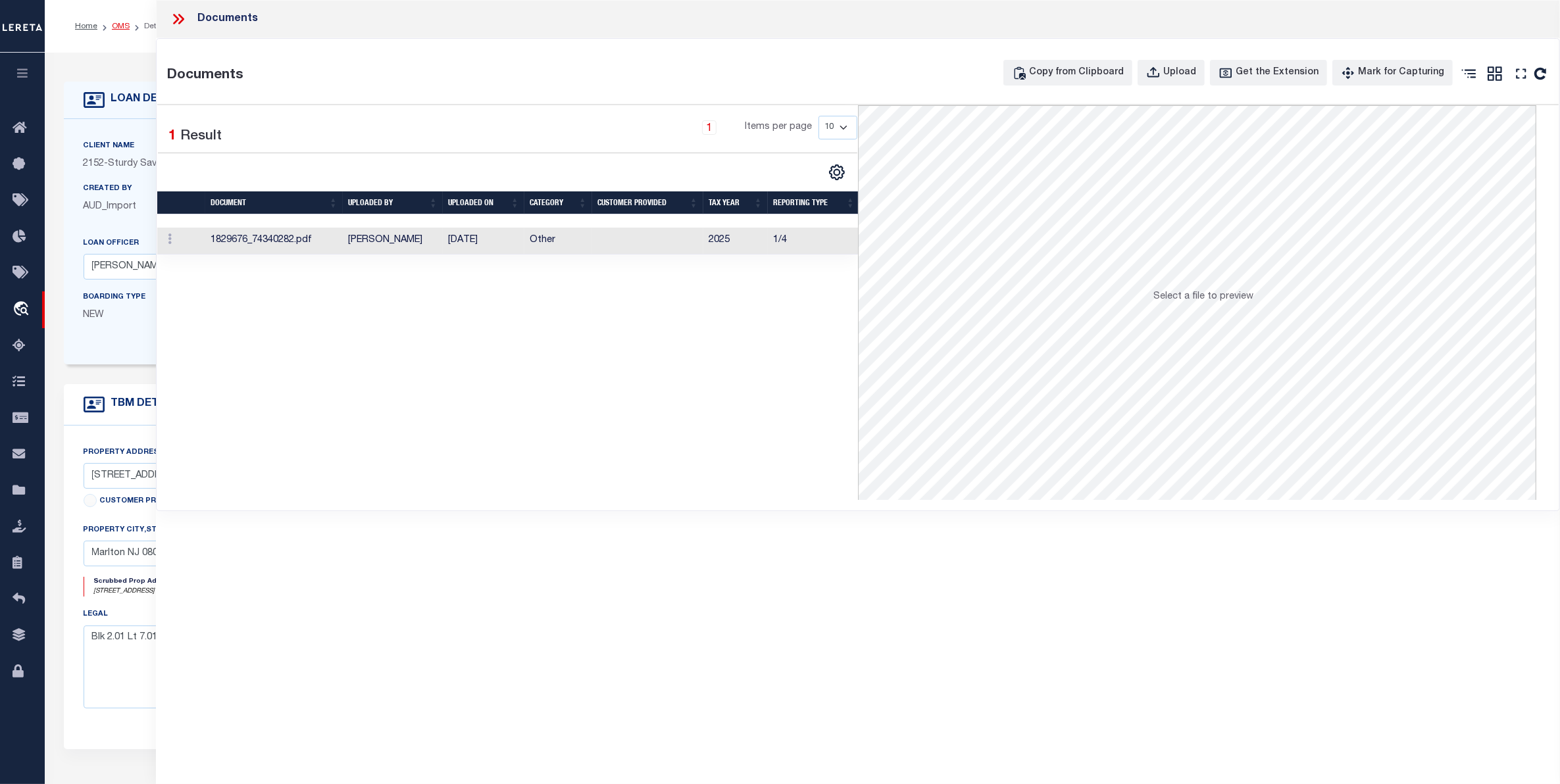
click at [119, 27] on link "OMS" at bounding box center [121, 26] width 18 height 8
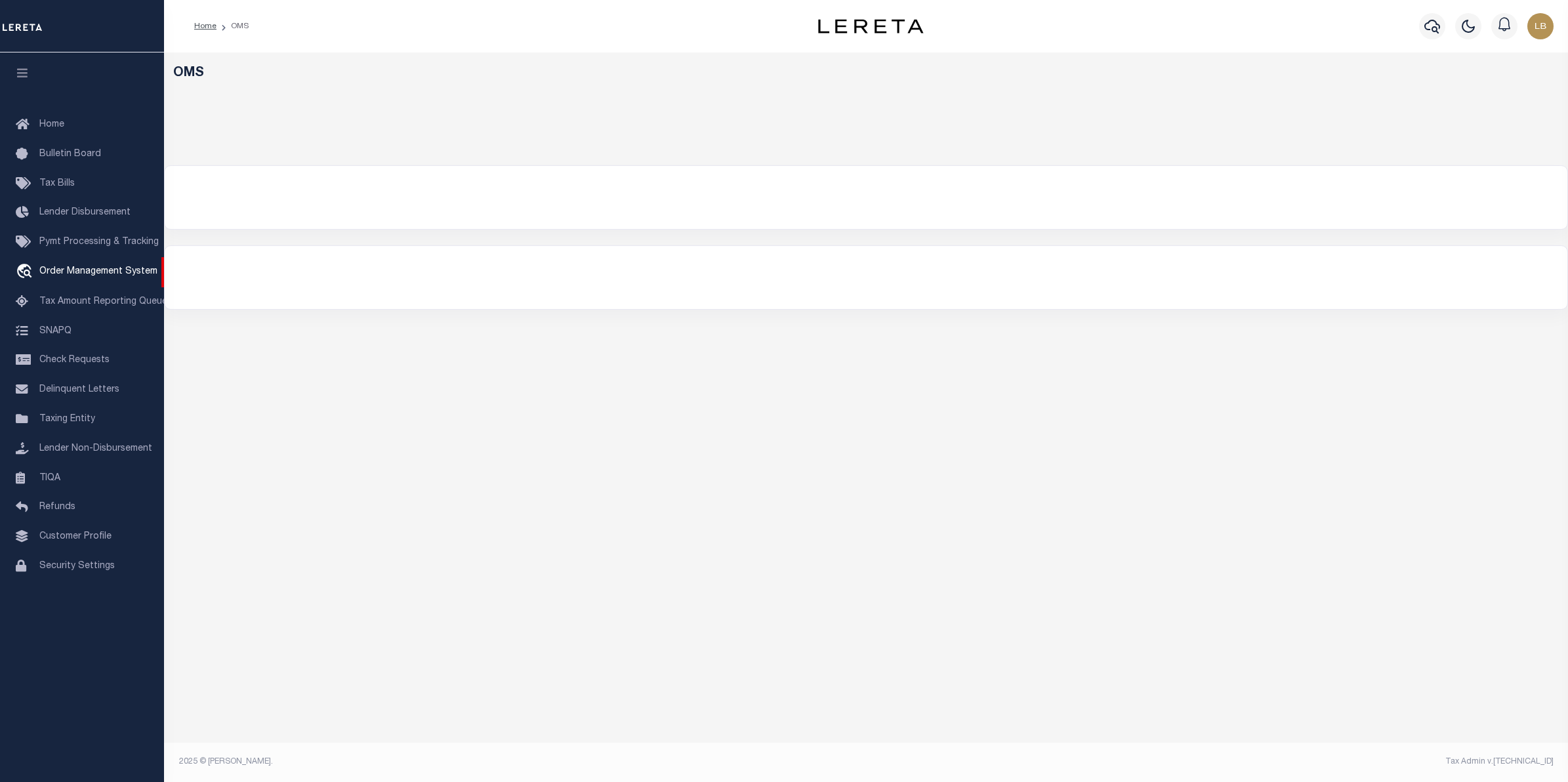
select select "200"
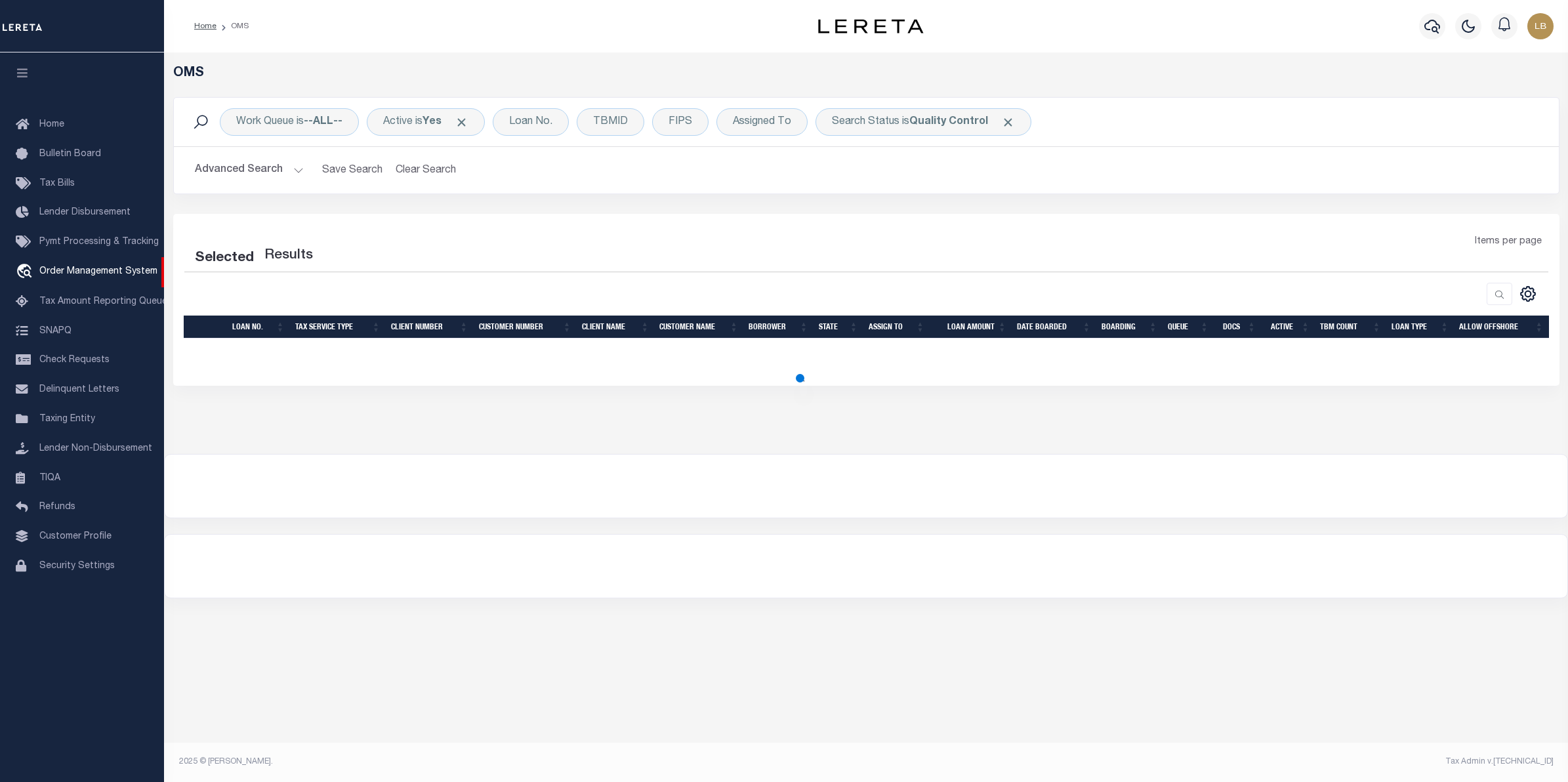
select select "200"
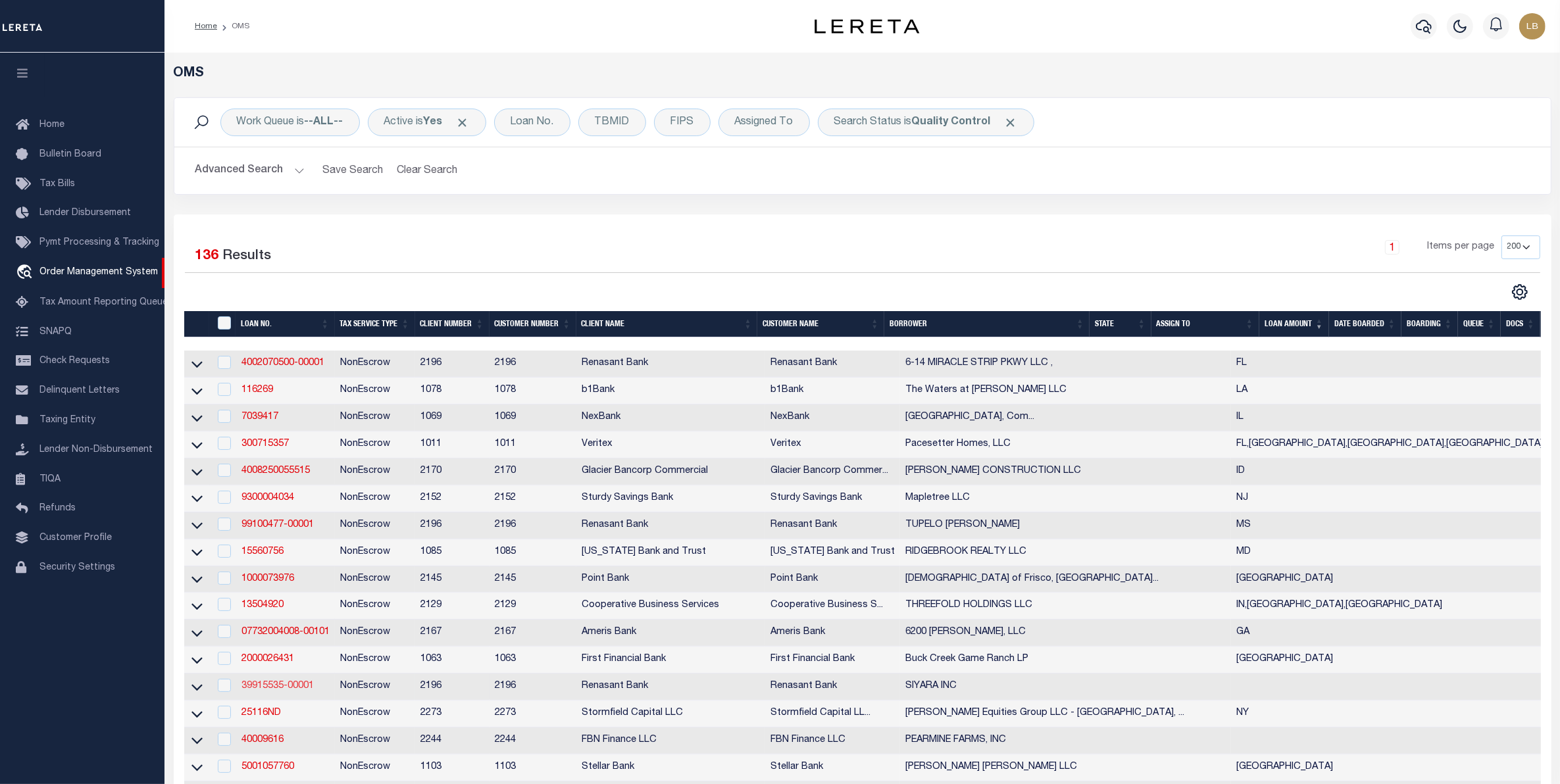
click at [280, 691] on link "39915535-00001" at bounding box center [277, 686] width 73 height 9
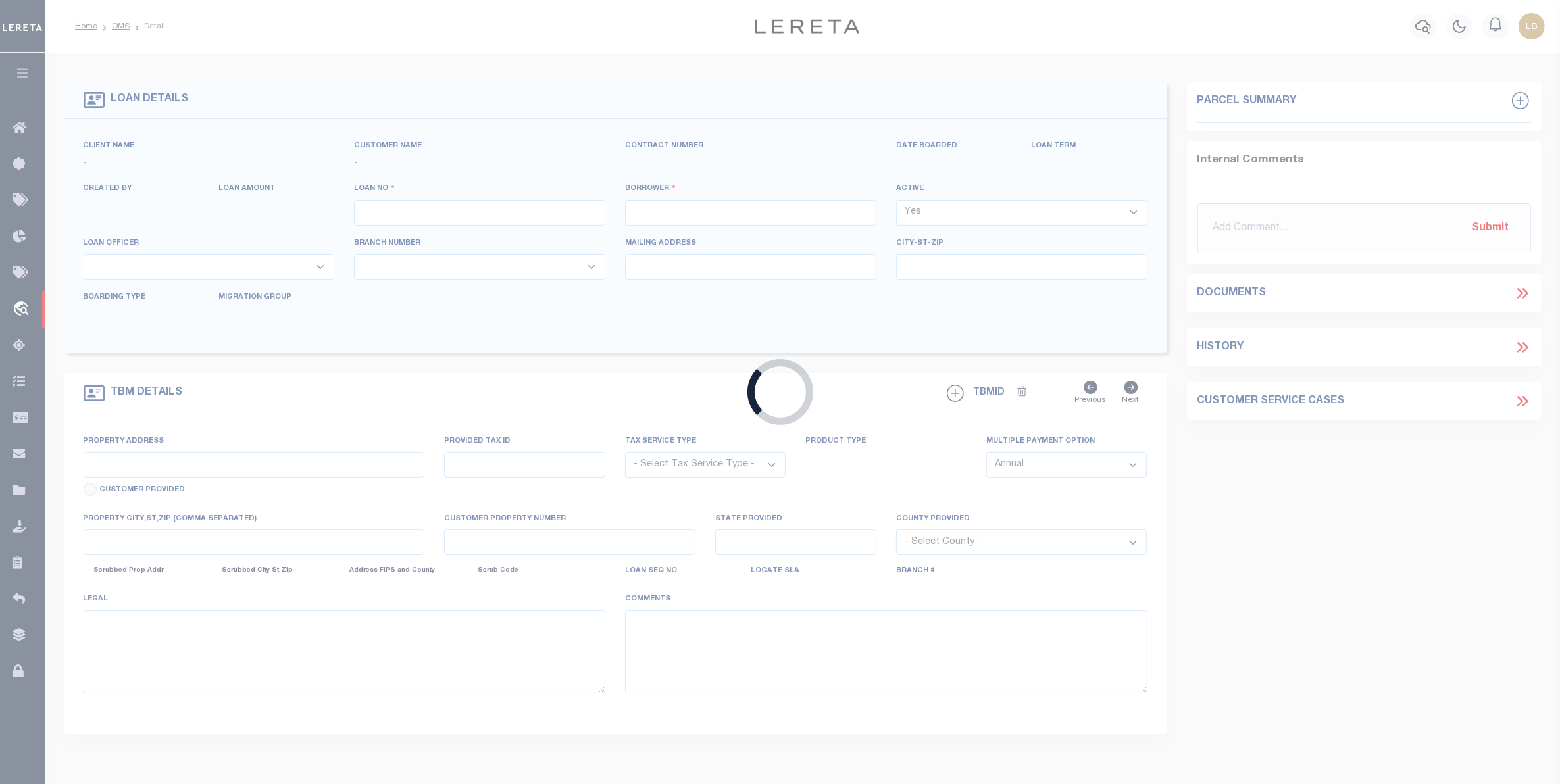
type input "39915535-00001"
type input "SIYARA INC"
select select
select select "400"
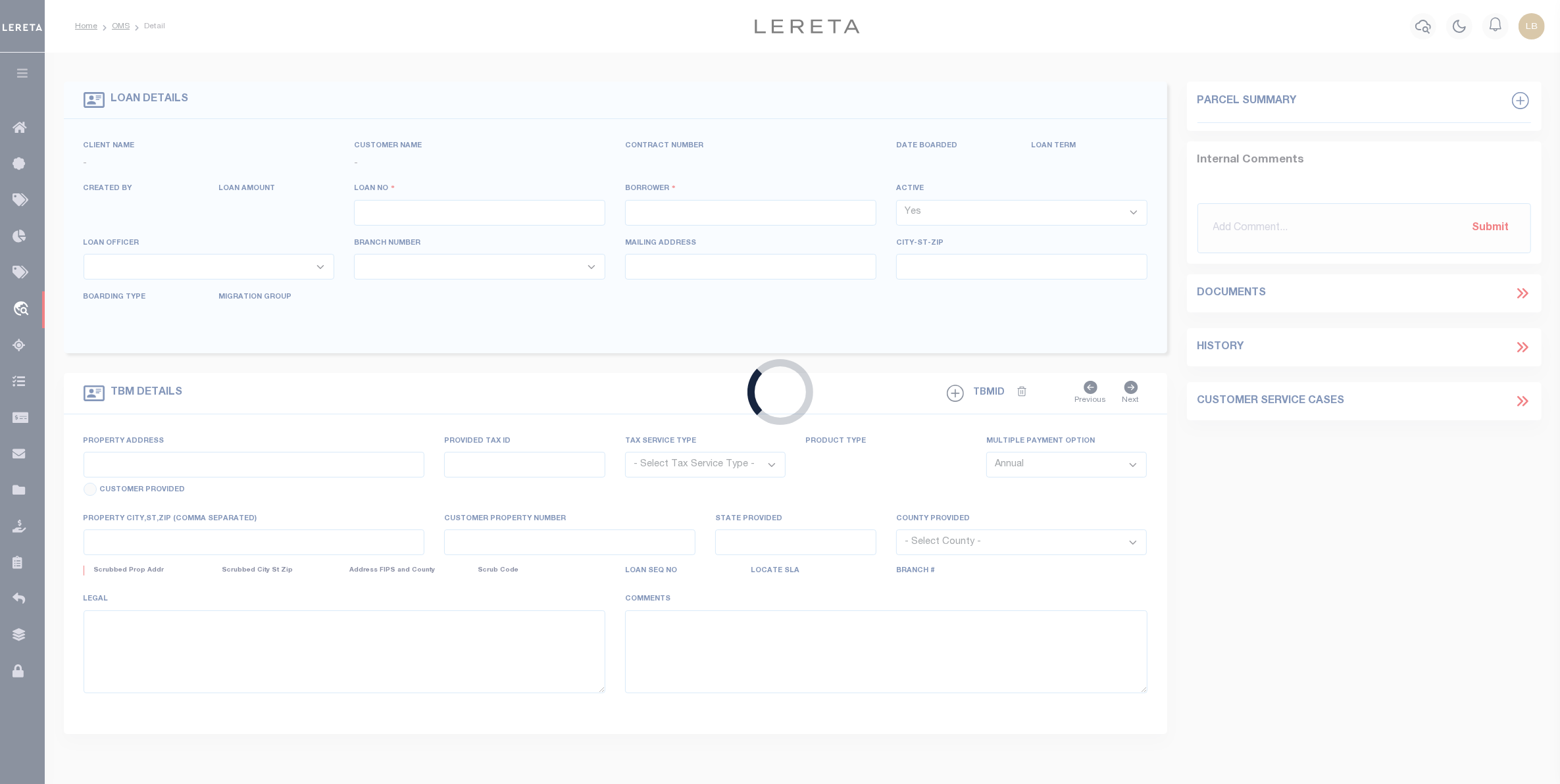
select select "NonEscrow"
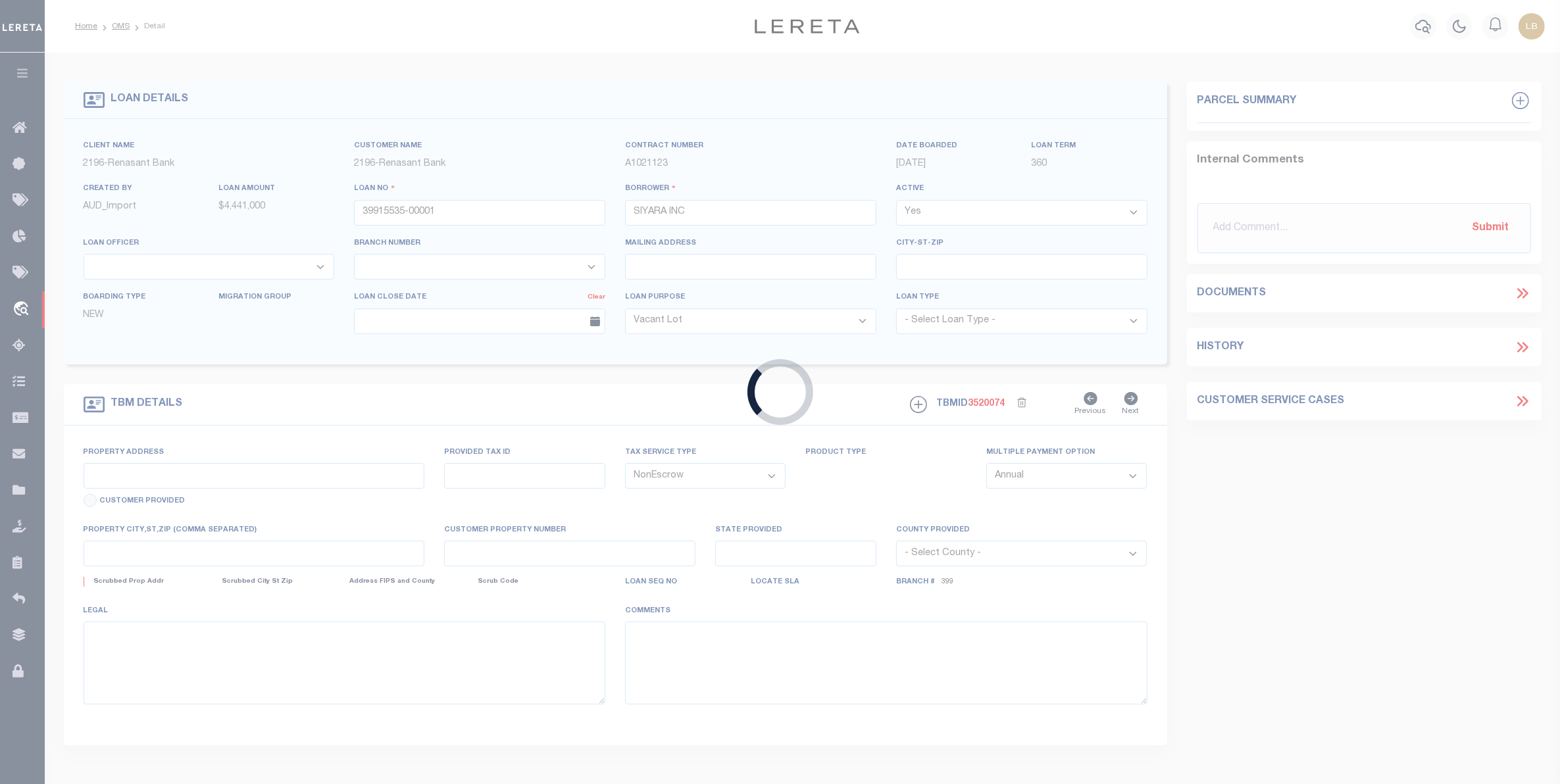
type input "[STREET_ADDRESS][PERSON_NAME]"
select select
type input "OLIVE BRANCH 38654"
select select "164191"
select select "5150"
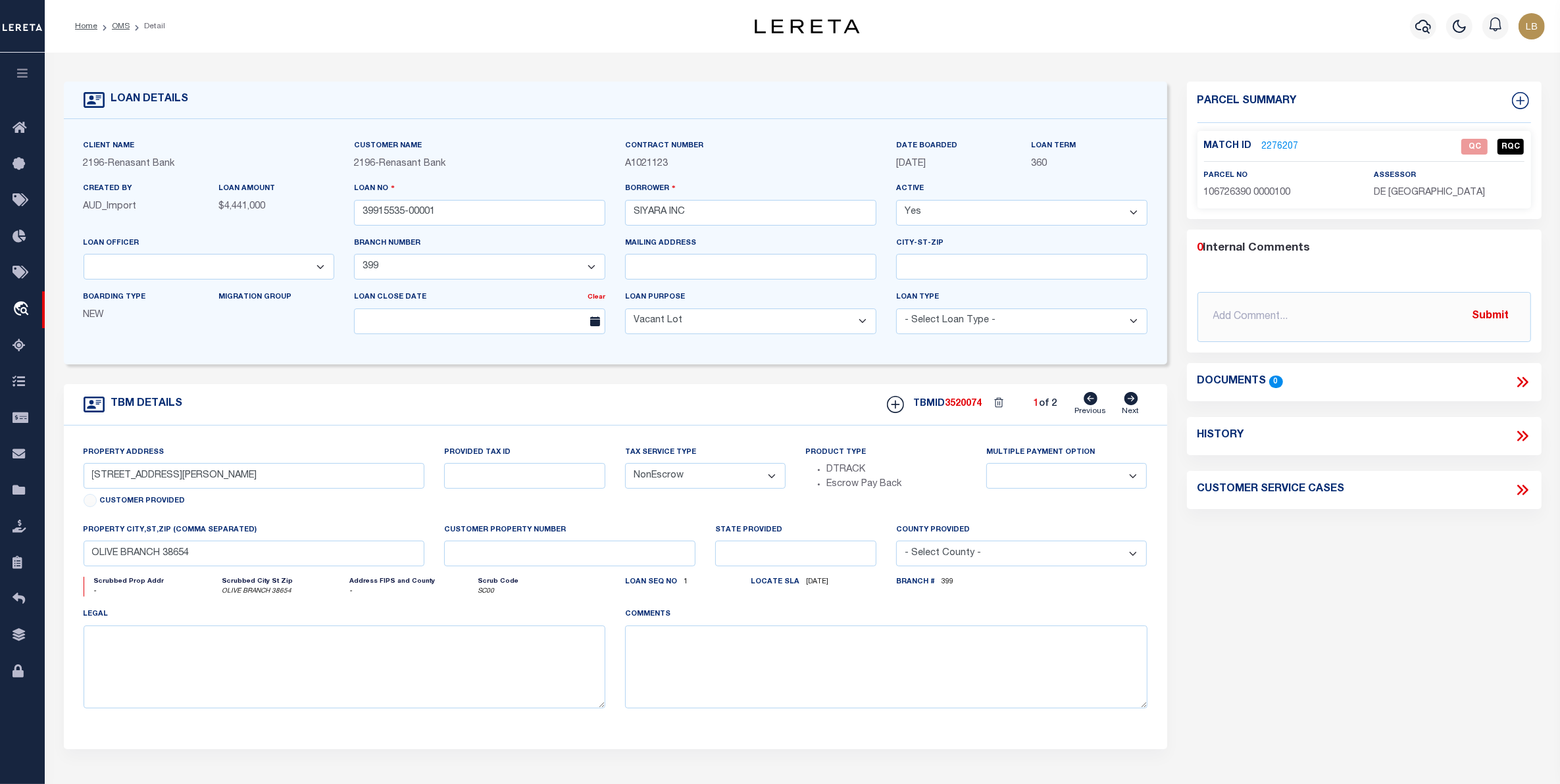
click at [1133, 402] on icon at bounding box center [1130, 399] width 14 height 13
type input "1806 [PERSON_NAME] POINT"
select select
type input "OLIVE BRANCH MS 38654"
click at [1091, 401] on icon at bounding box center [1090, 399] width 14 height 13
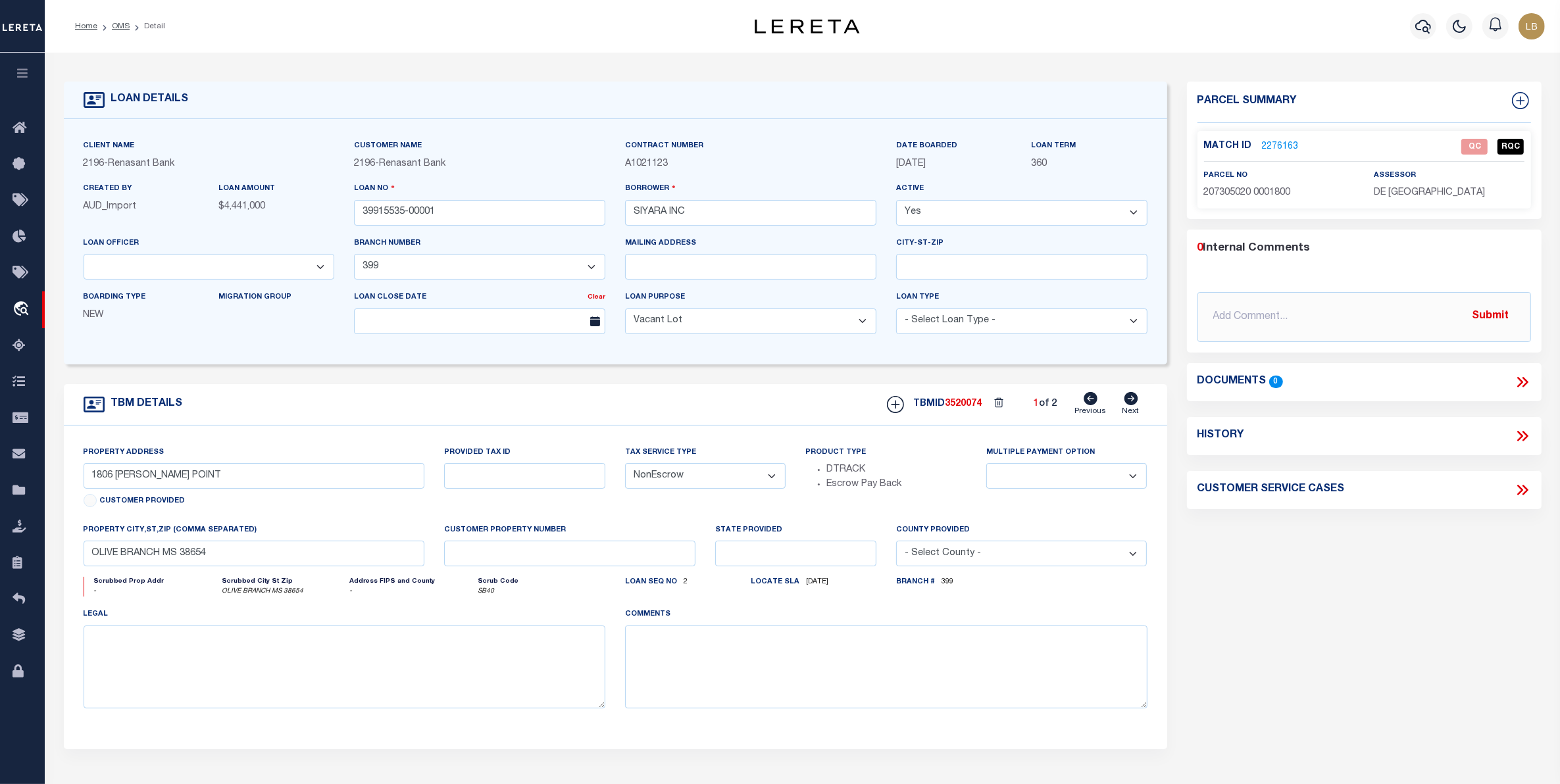
type input "[STREET_ADDRESS][PERSON_NAME]"
select select
type input "OLIVE BRANCH 38654"
click at [1126, 399] on icon at bounding box center [1130, 399] width 14 height 13
type input "1806 [PERSON_NAME] POINT"
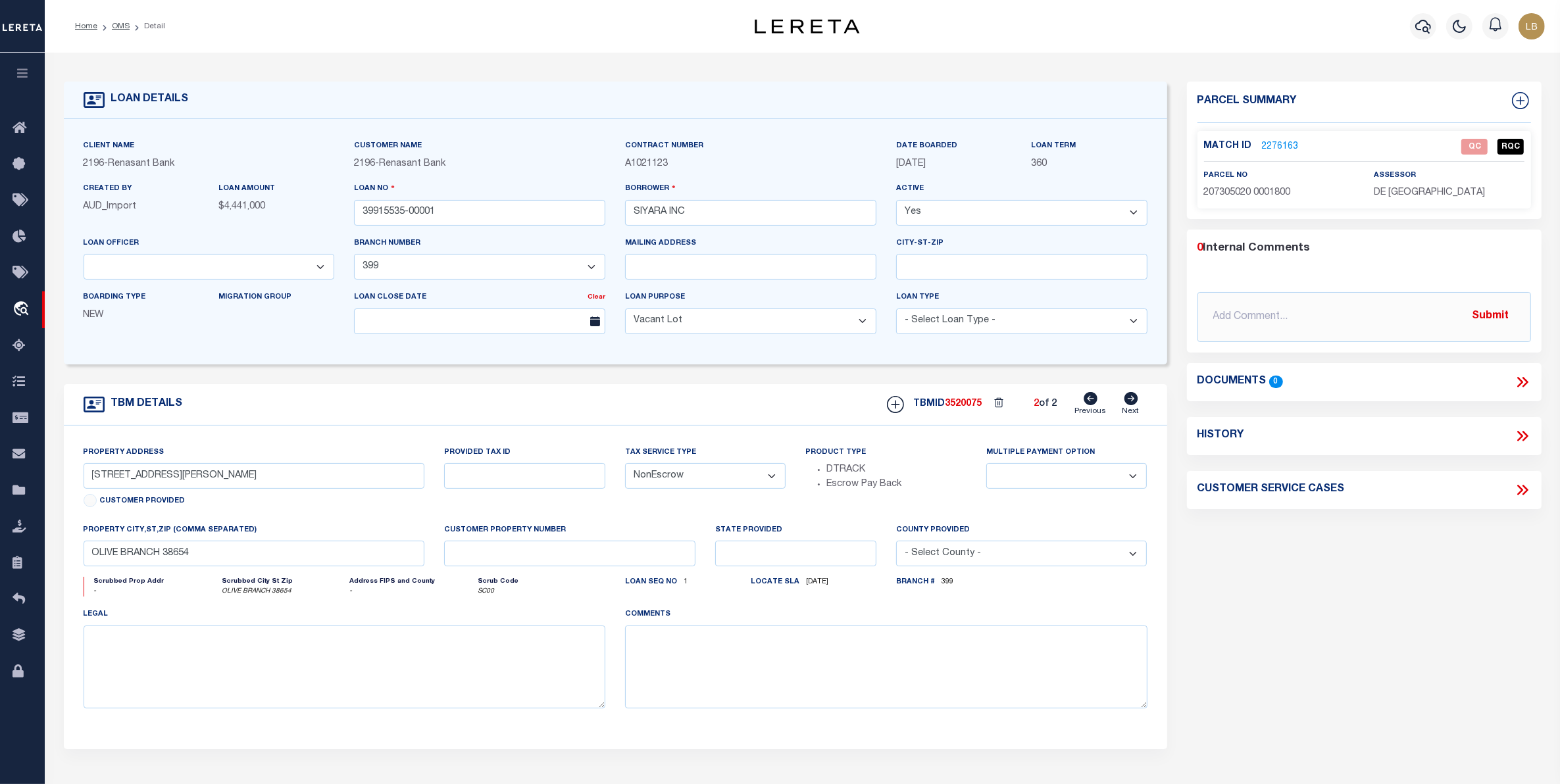
select select
type input "OLIVE BRANCH MS 38654"
click at [1083, 405] on link "Previous" at bounding box center [1090, 404] width 31 height 25
type input "[STREET_ADDRESS][PERSON_NAME]"
select select
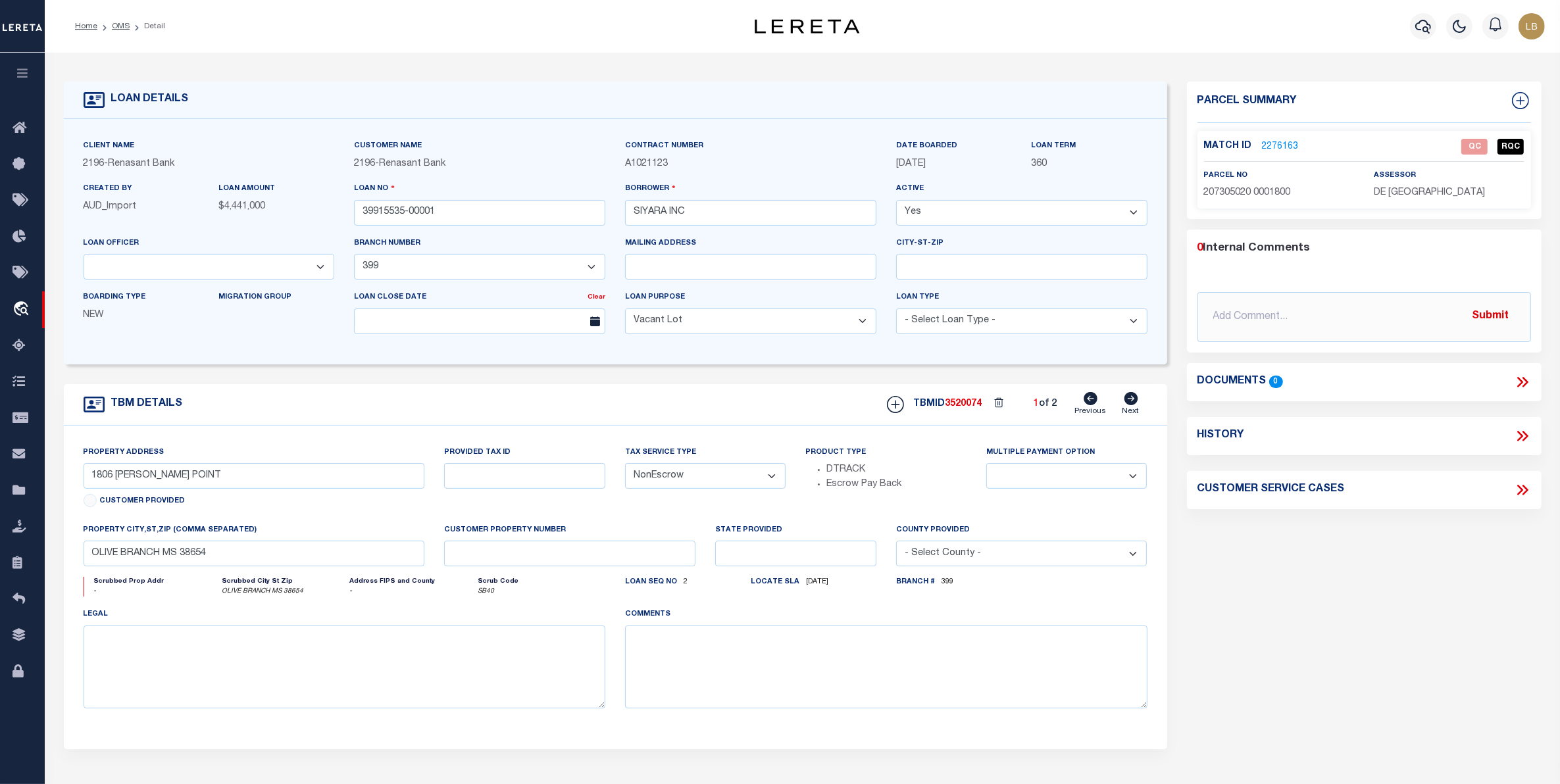
type input "OLIVE BRANCH 38654"
click at [1273, 142] on link "2276207" at bounding box center [1279, 147] width 37 height 14
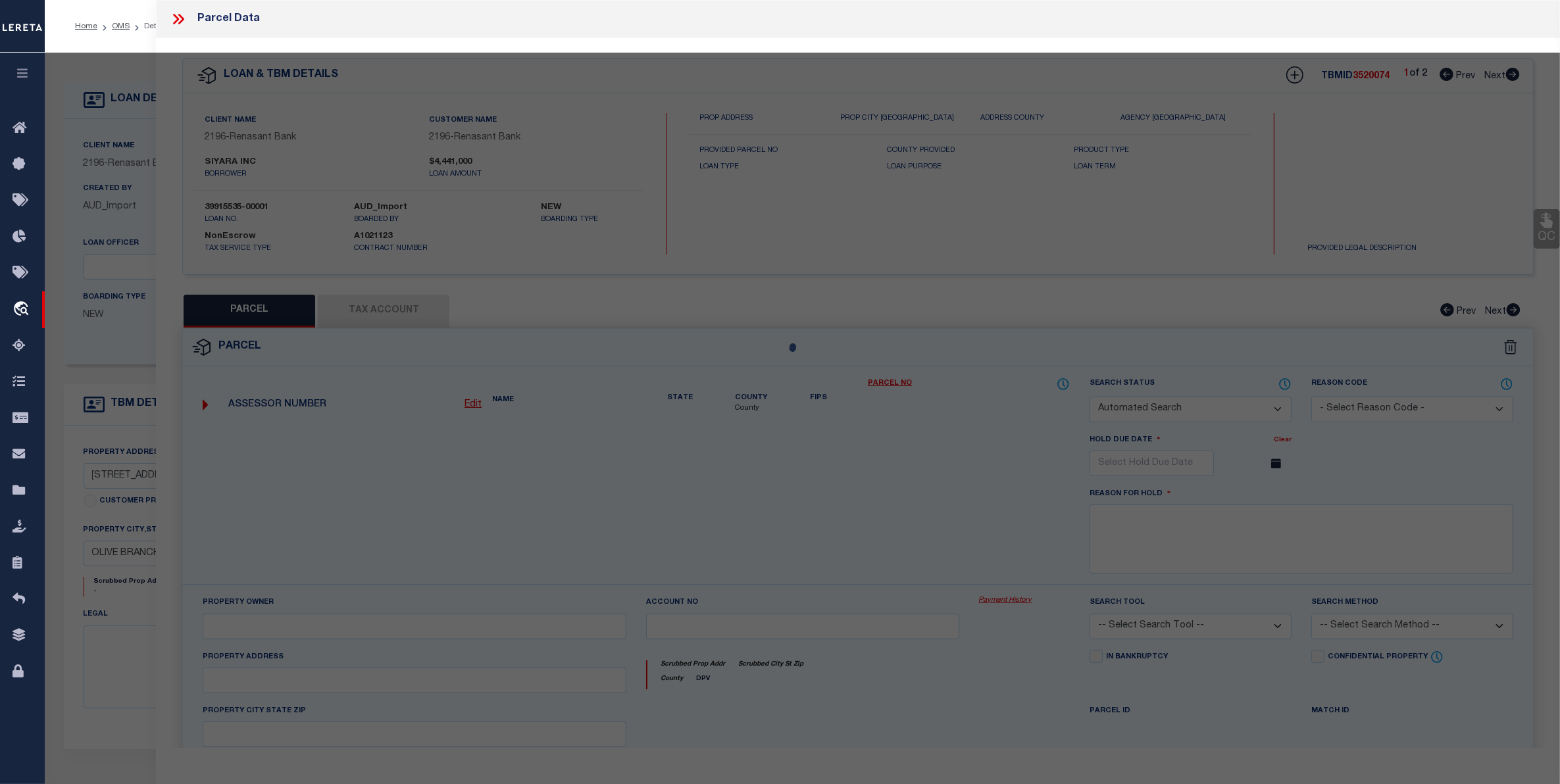
checkbox input "false"
select select "QC"
type input "NEW [PERSON_NAME] EXPRESS LLC"
select select "AGW"
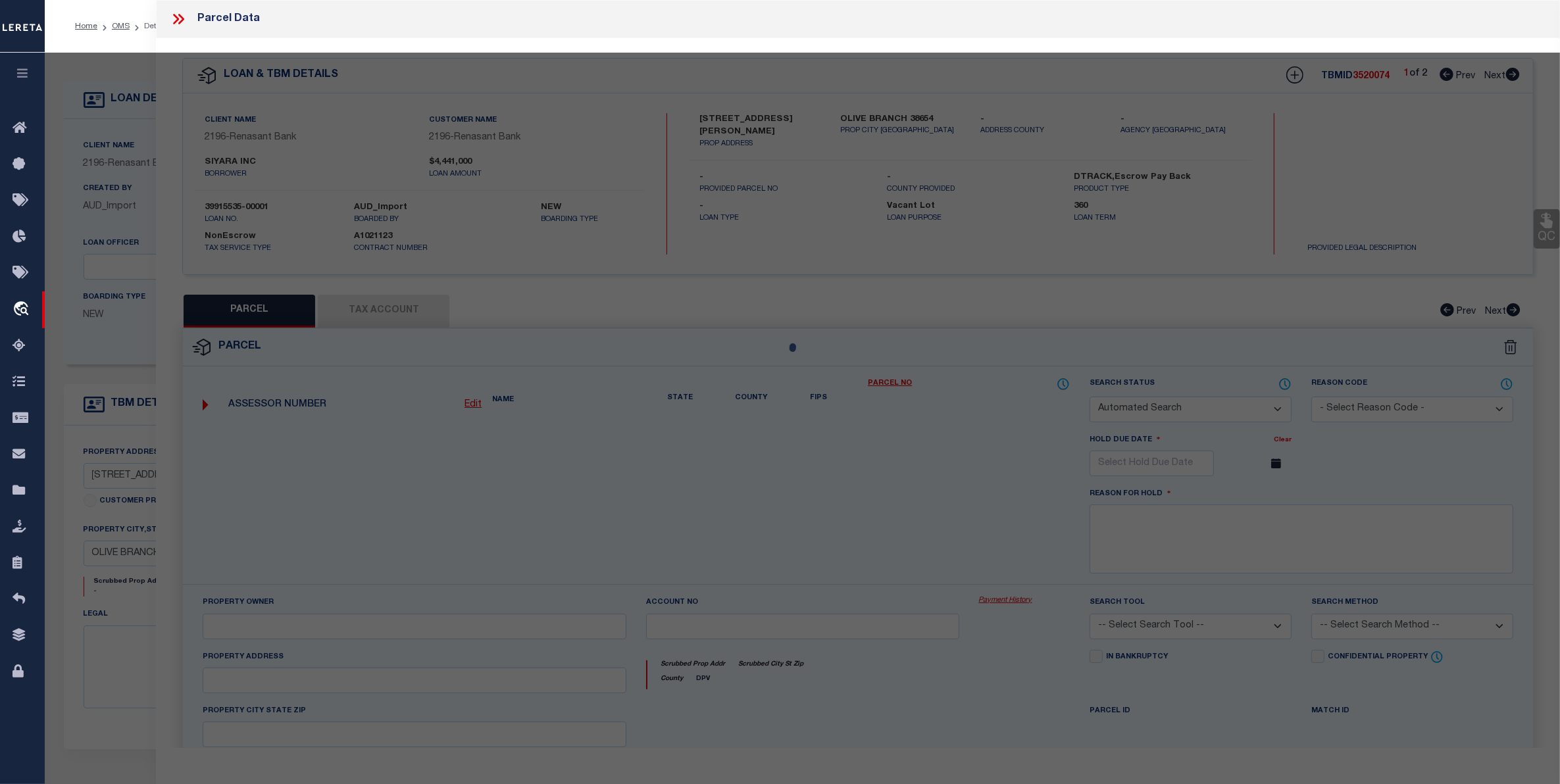
select select "ADD"
type input "[STREET_ADDRESS][PERSON_NAME]"
type input "OLIVE BRANCH 38654"
type textarea "[PERSON_NAME] COMMERCIAL 1"
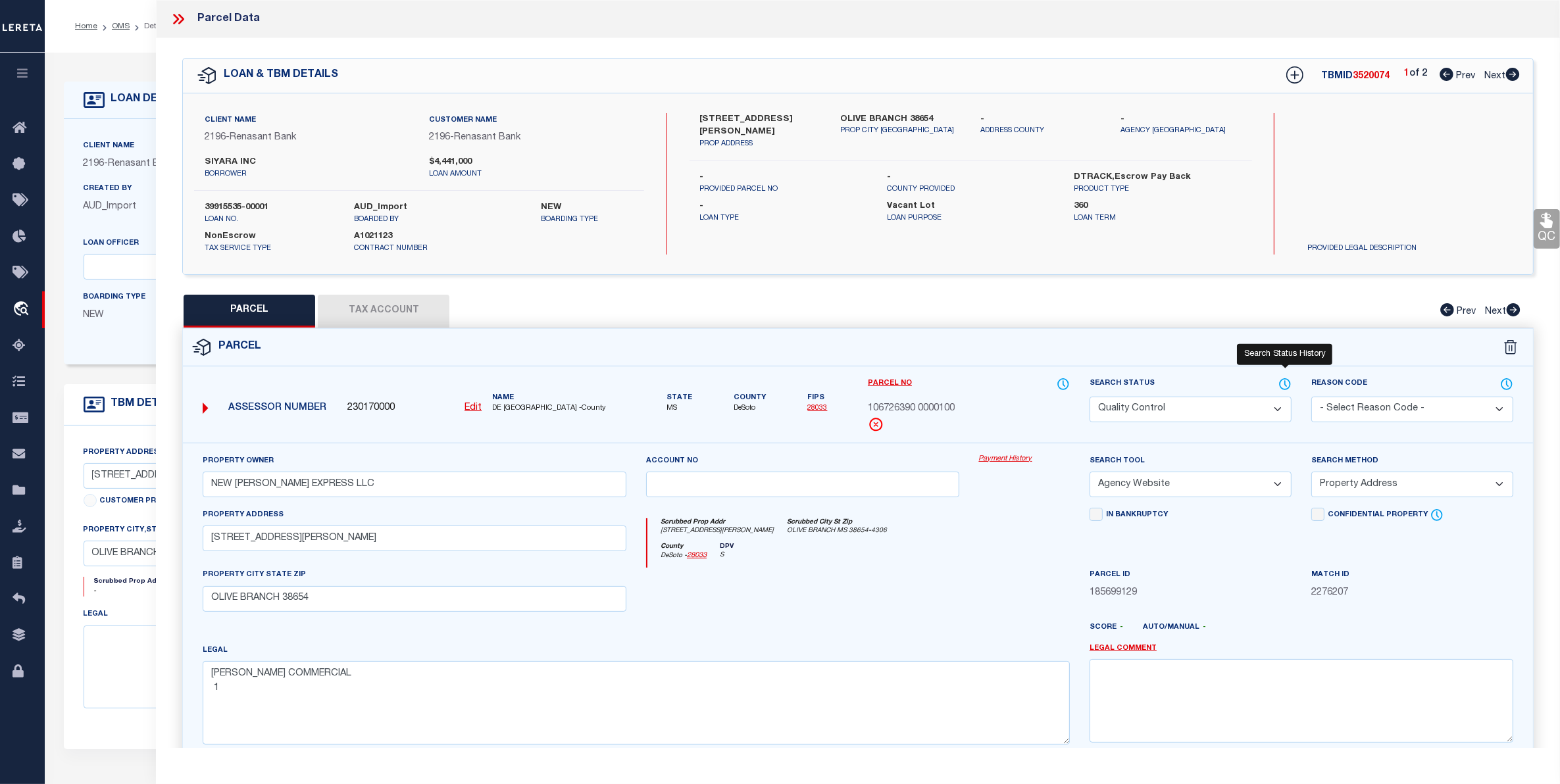
click at [1283, 386] on icon at bounding box center [1285, 384] width 13 height 14
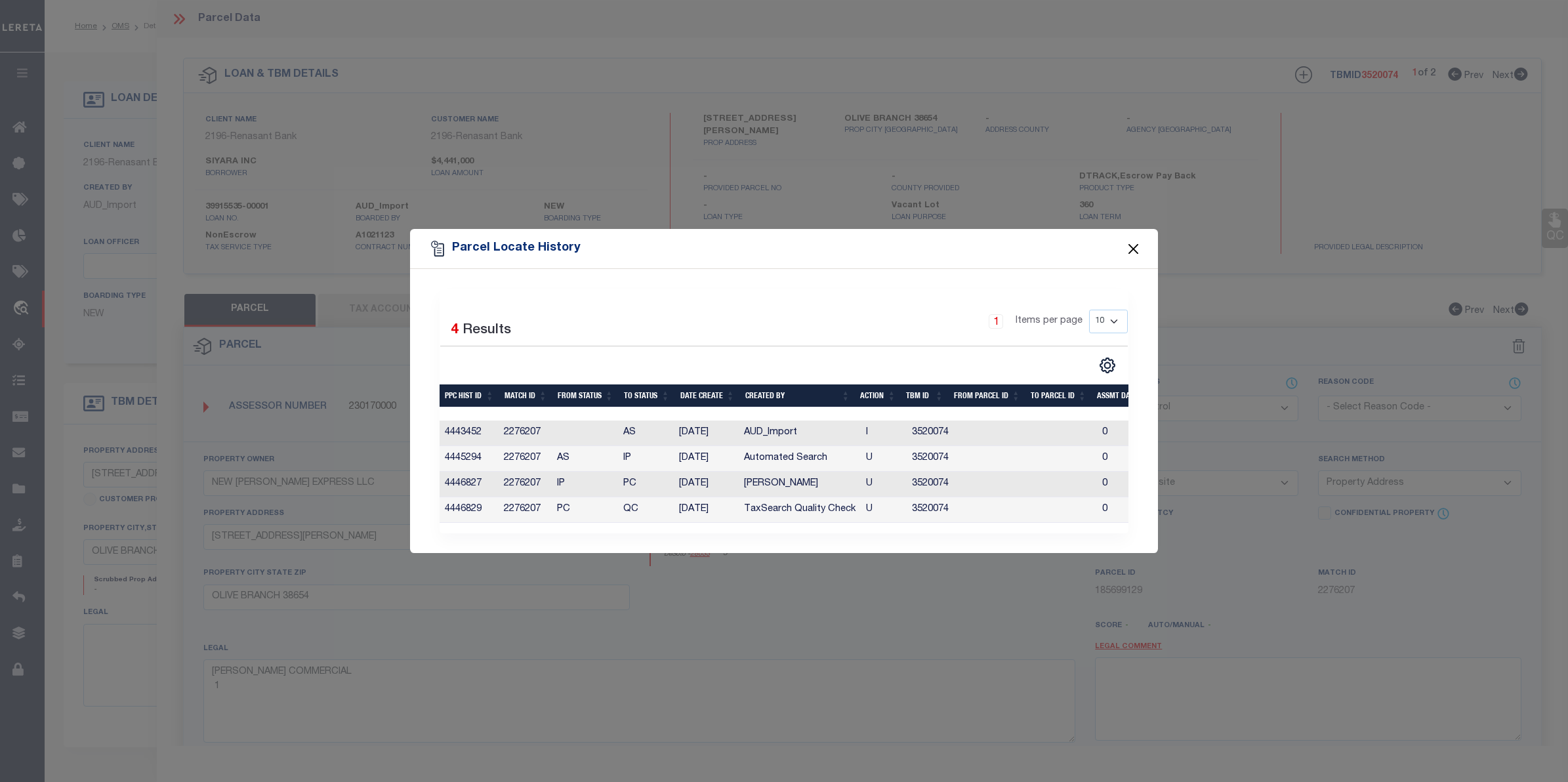
click at [1135, 242] on button "Close" at bounding box center [1134, 248] width 17 height 17
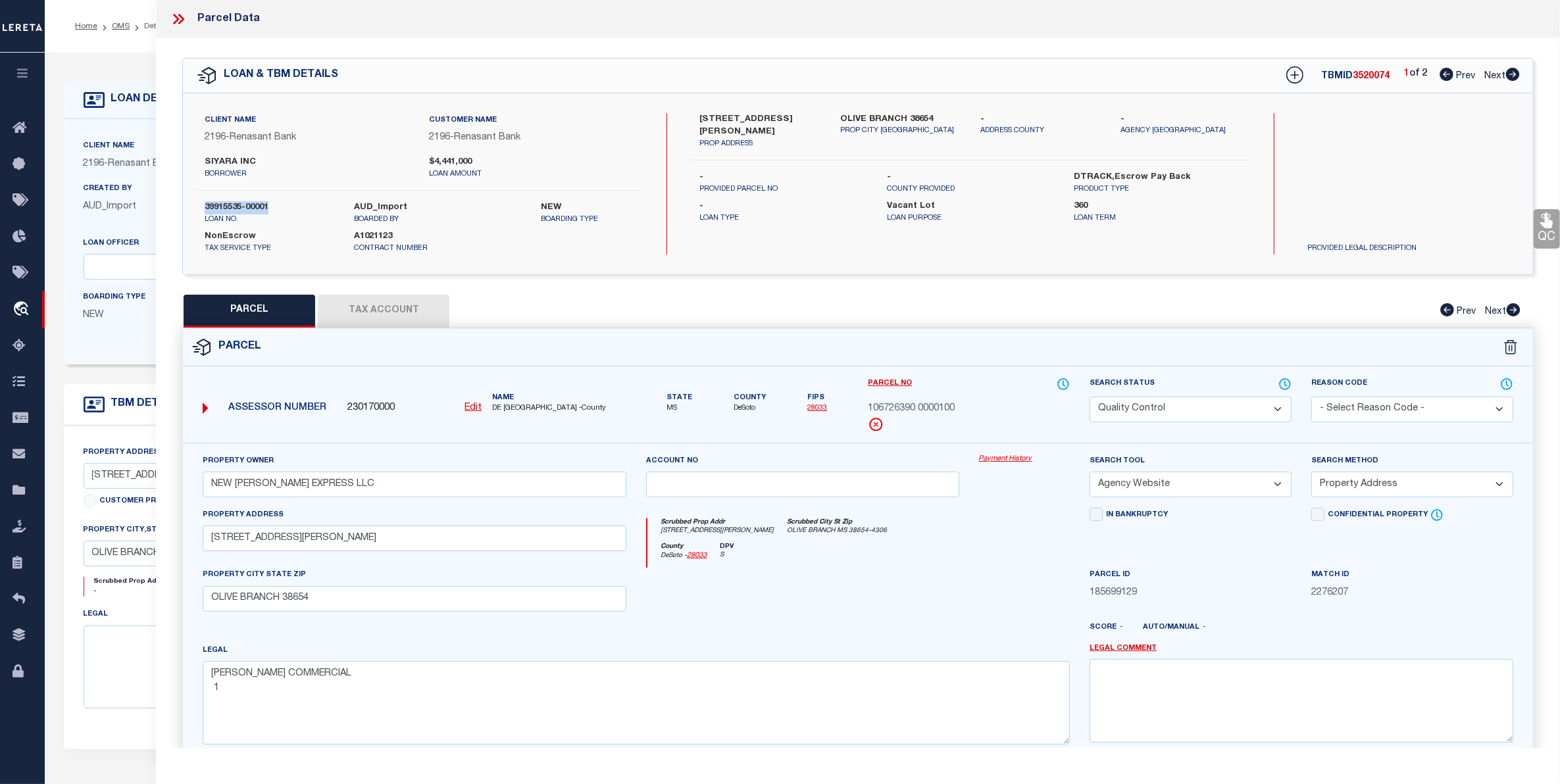
drag, startPoint x: 205, startPoint y: 209, endPoint x: 288, endPoint y: 199, distance: 83.6
click at [288, 199] on div "Client Name 2196 - Renasant Bank Customer Name 2196 - Renasant Bank SIYARA INC …" at bounding box center [419, 184] width 450 height 141
copy label "39915535-00001"
click at [177, 21] on icon at bounding box center [178, 19] width 17 height 17
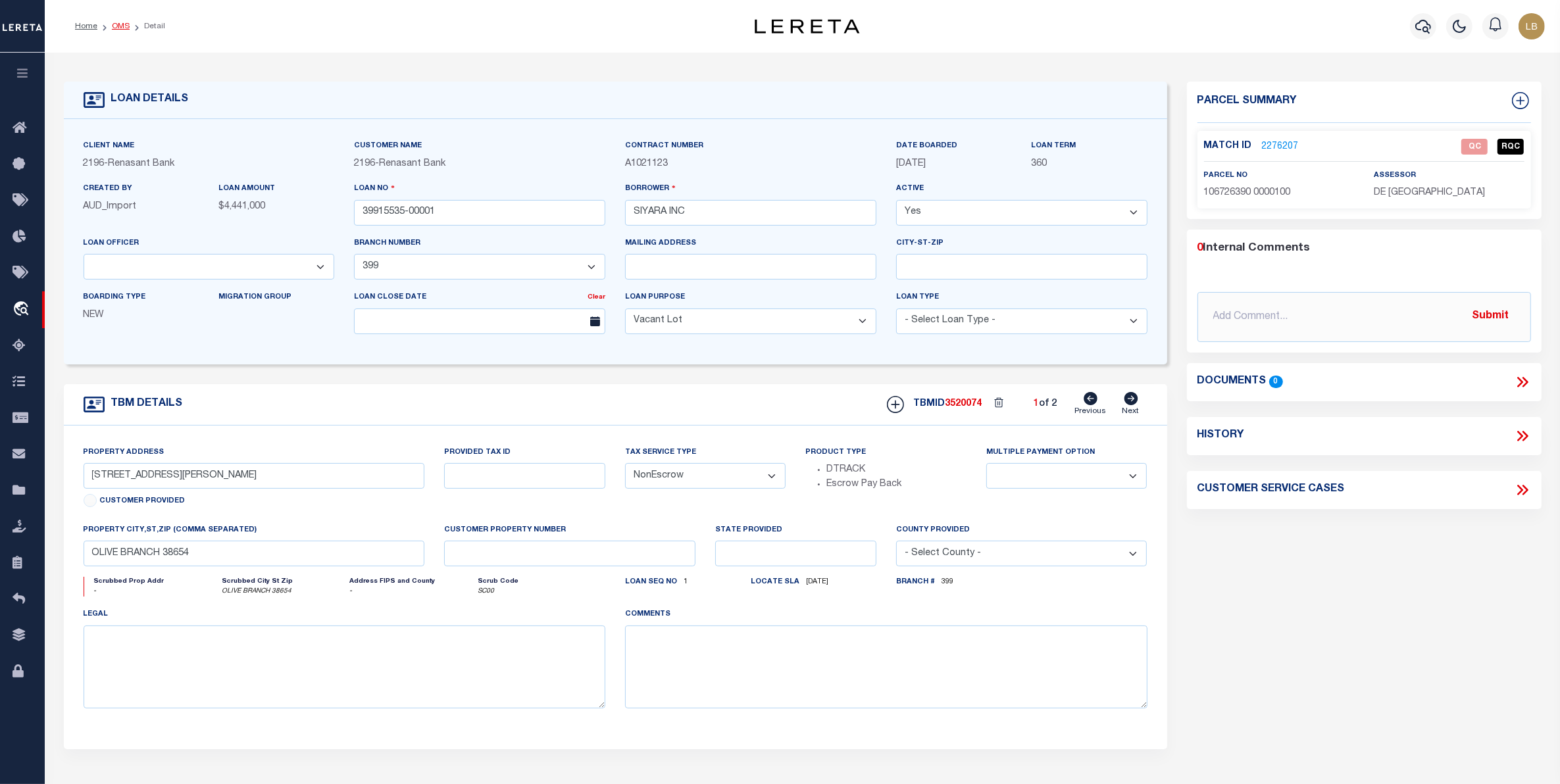
click at [120, 23] on link "OMS" at bounding box center [121, 26] width 18 height 8
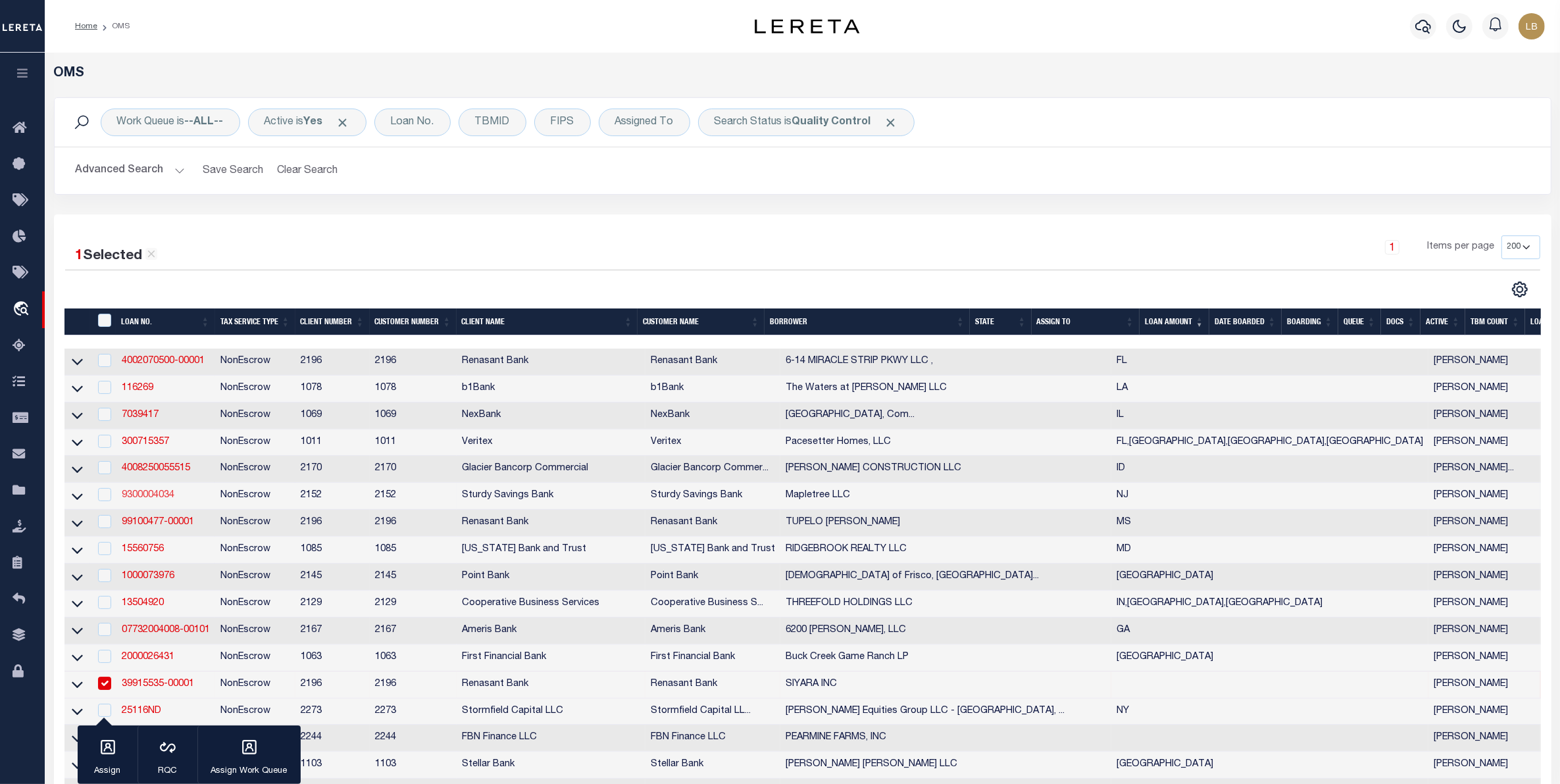
click at [149, 499] on link "9300004034" at bounding box center [148, 496] width 53 height 9
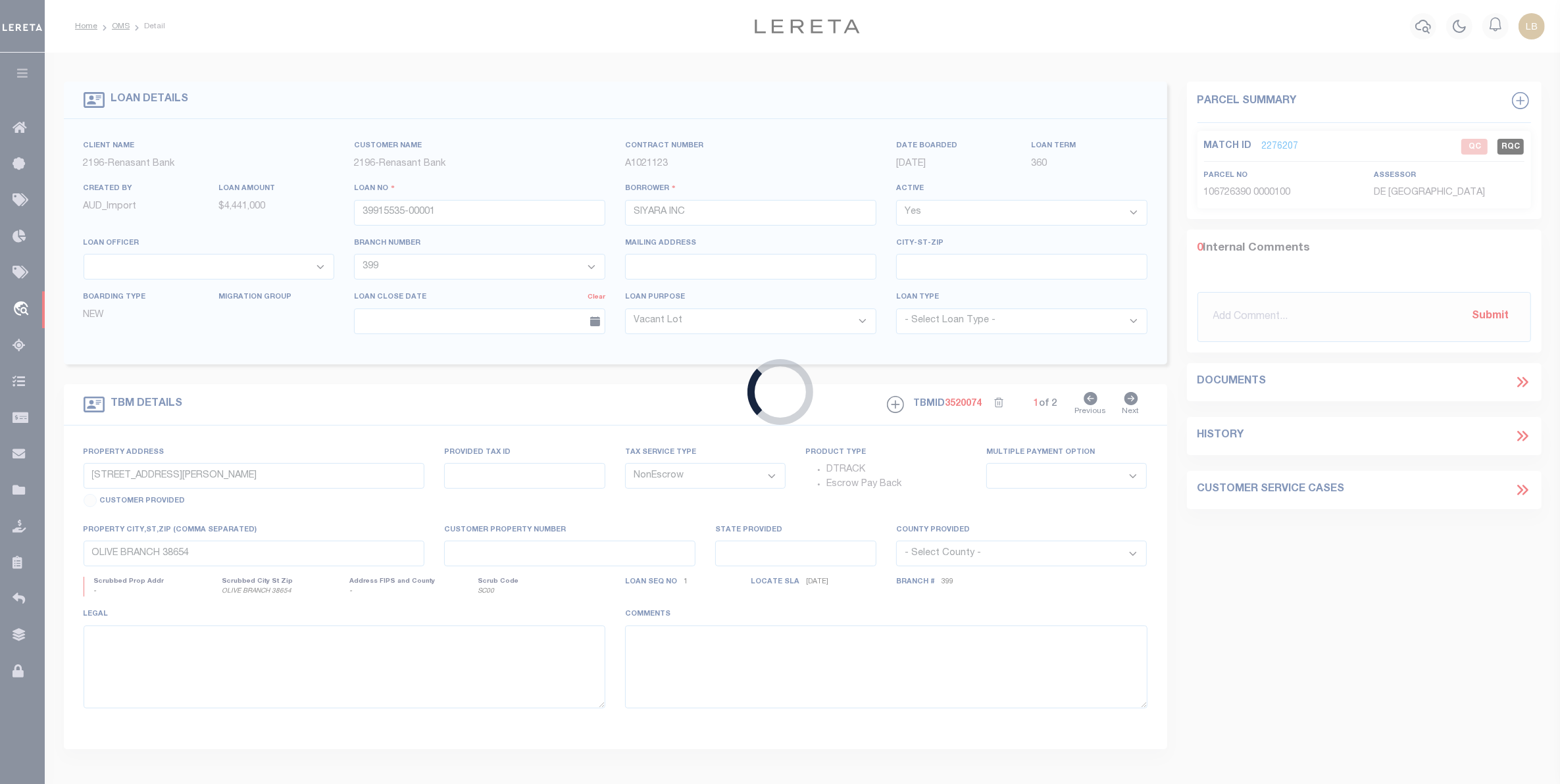
type input "9300004034"
type input "Mapletree LLC"
select select
select select "10"
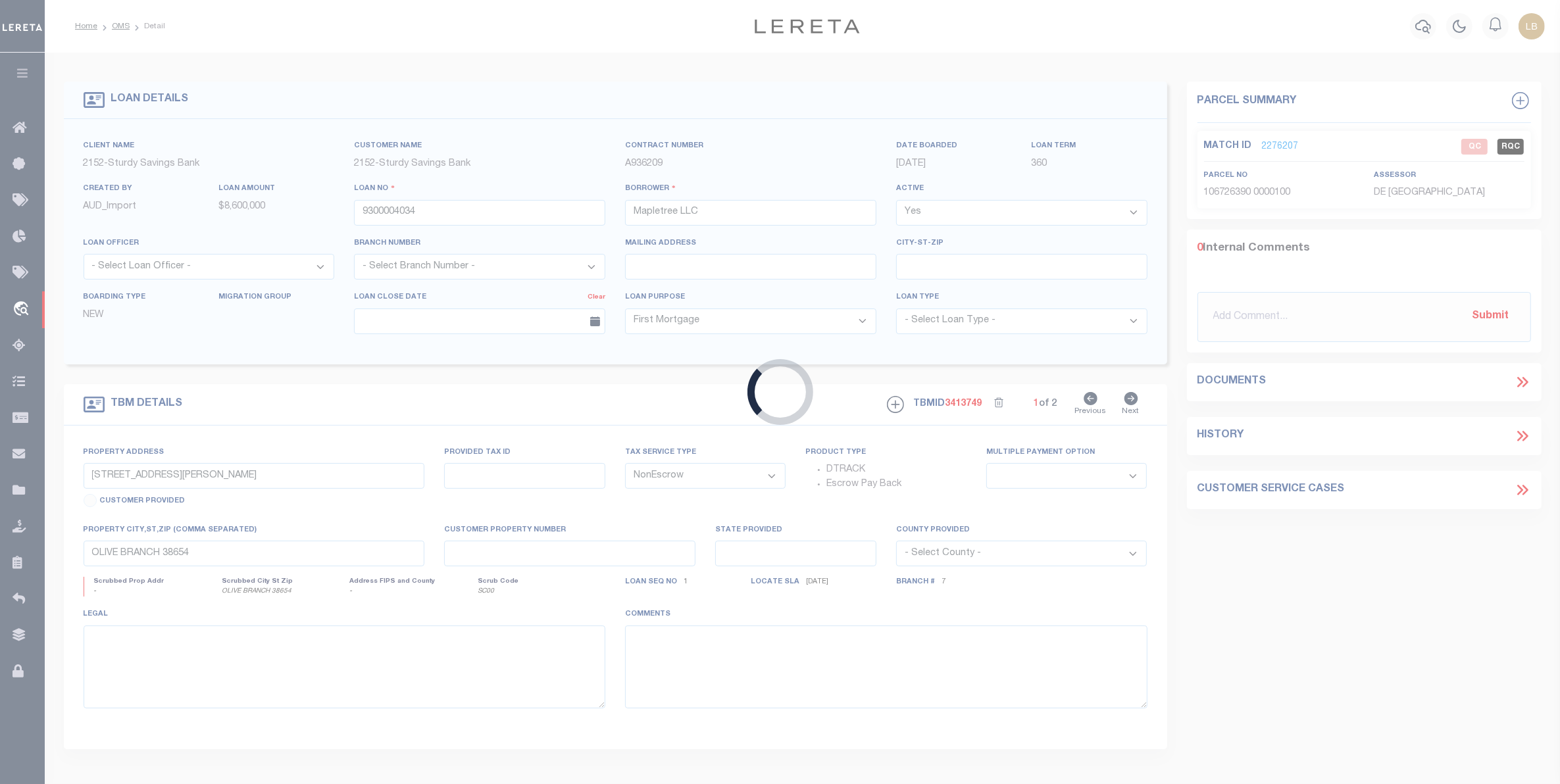
type input "[STREET_ADDRESS]"
select select
type input "Marlton NJ 08053"
type input "NJ"
select select
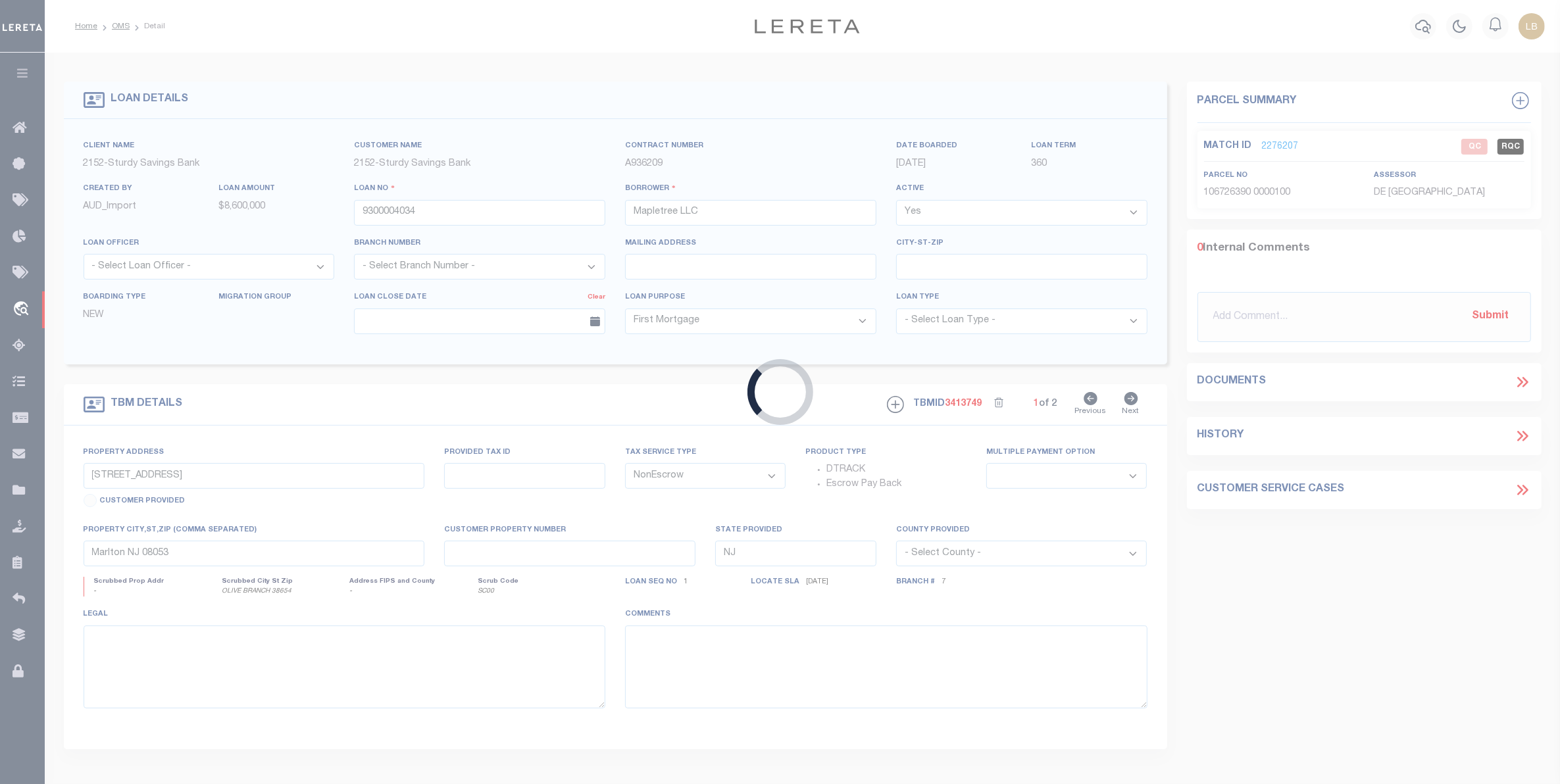
type textarea "Blk 2.01 Lt 7.01"
select select "8390"
select select "3695"
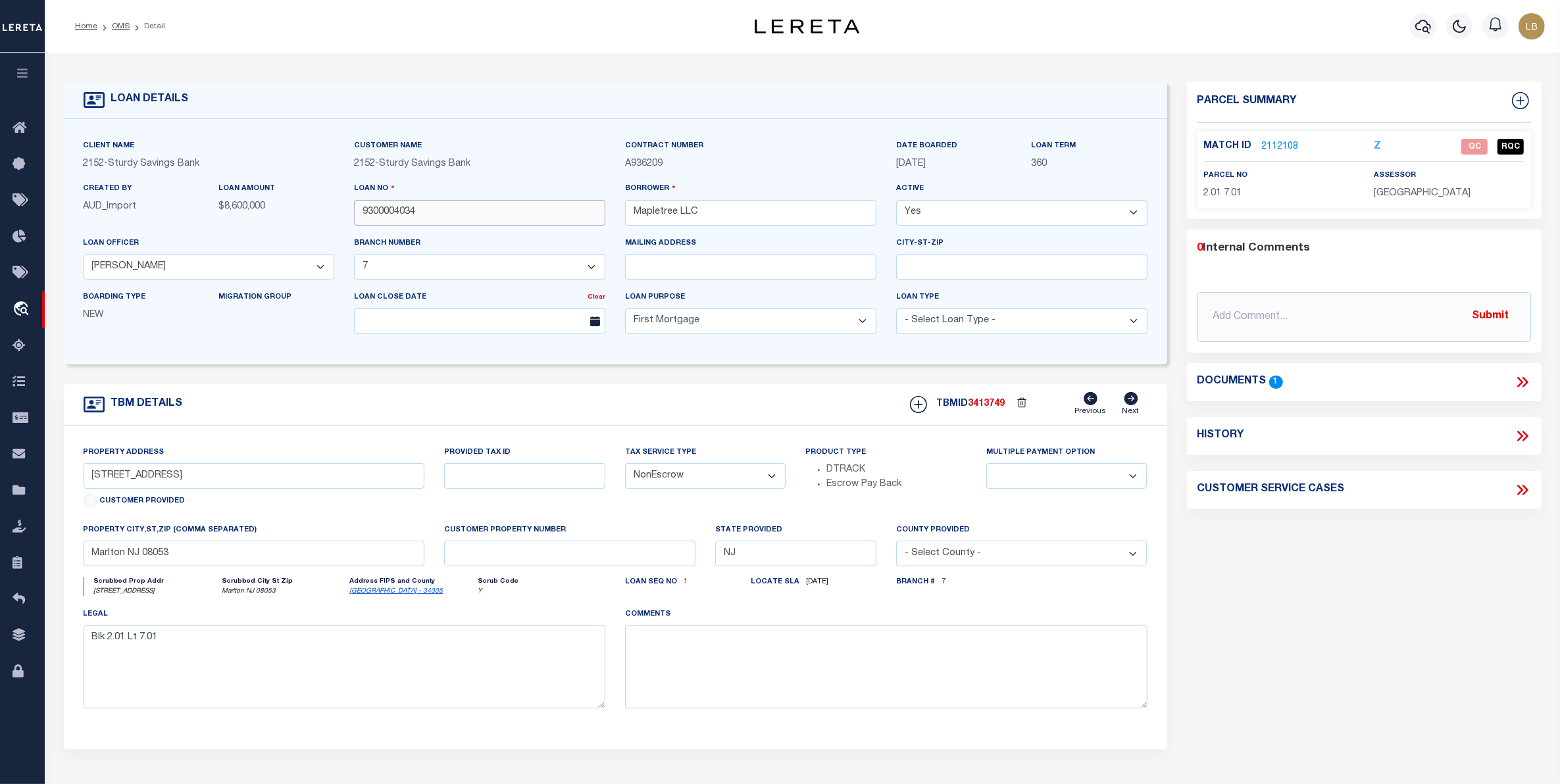
drag, startPoint x: 422, startPoint y: 215, endPoint x: 321, endPoint y: 209, distance: 101.2
click at [318, 207] on div "Client Name 2152 - Sturdy Savings Bank Customer Name 2152 - Sturdy Savings Bank…" at bounding box center [615, 241] width 1083 height 205
